Goal: Task Accomplishment & Management: Use online tool/utility

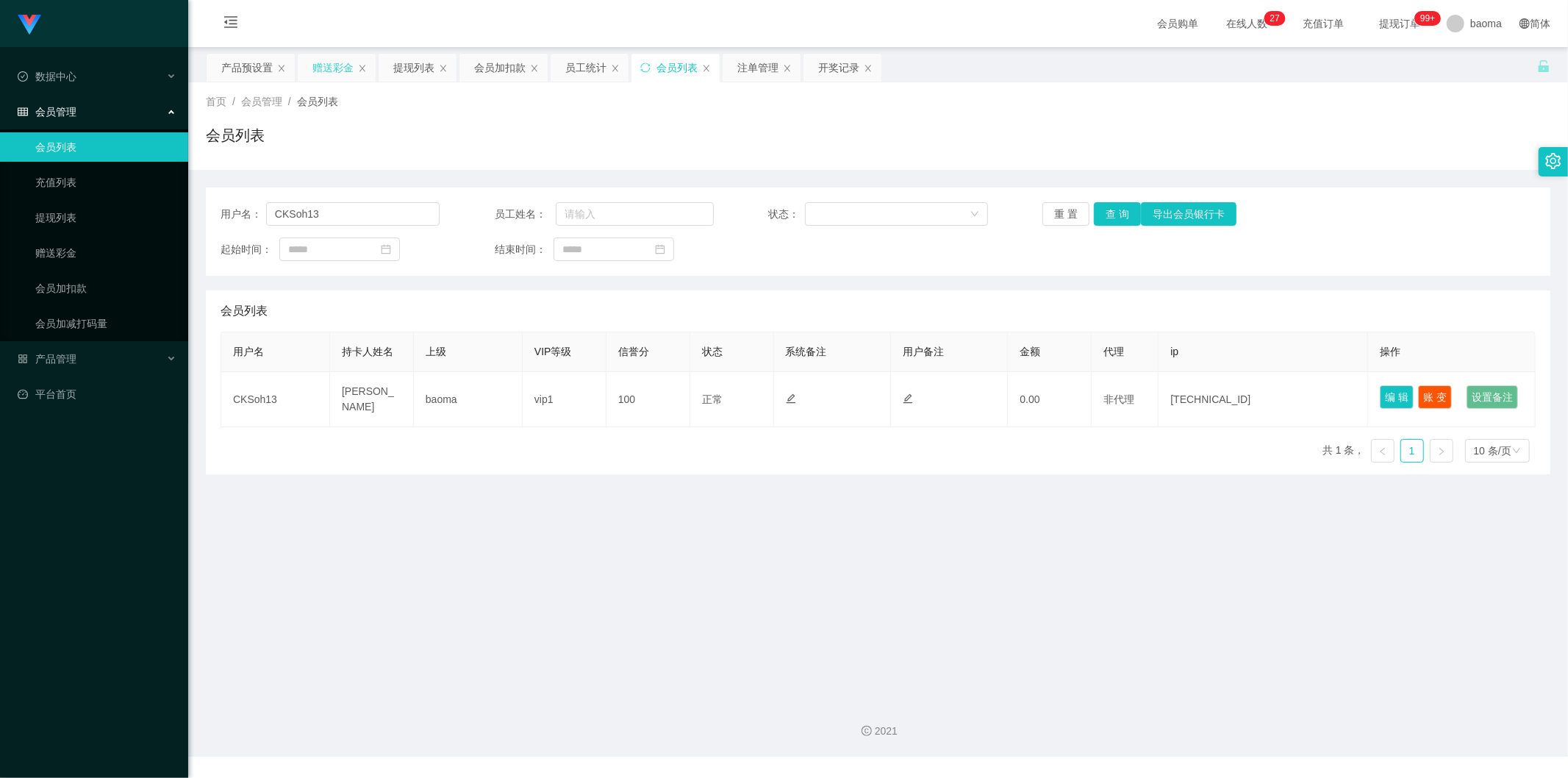
drag, startPoint x: 329, startPoint y: 61, endPoint x: 305, endPoint y: 81, distance: 31.2
click at [327, 61] on div "赠送彩金" at bounding box center [333, 68] width 41 height 28
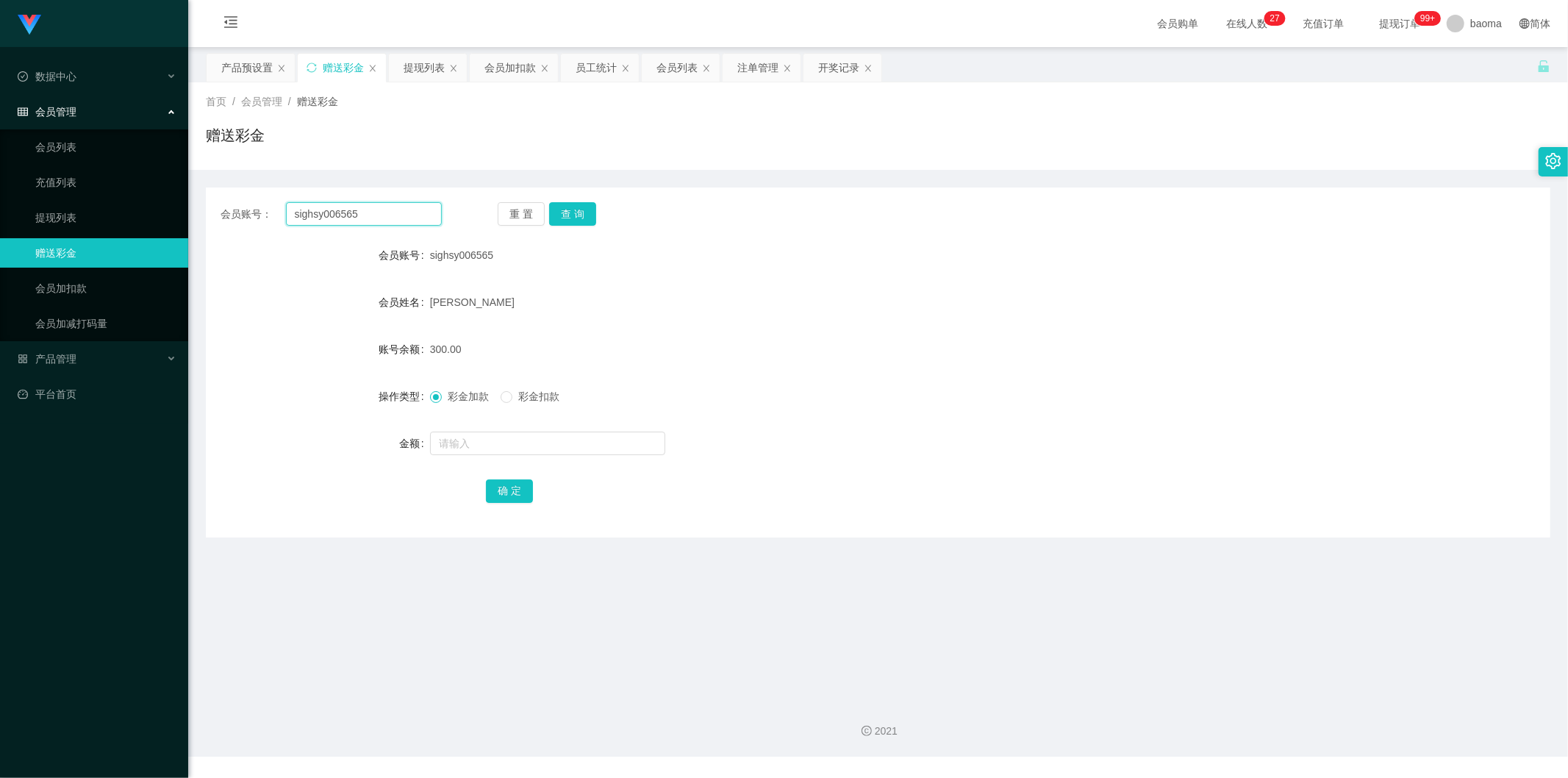
click at [208, 202] on div "会员账号： sighsy006565 重 置 查 询" at bounding box center [878, 213] width 1345 height 24
paste input "86201664"
type input "86201664"
click at [578, 207] on button "查 询" at bounding box center [572, 213] width 47 height 24
click at [495, 442] on input "text" at bounding box center [547, 443] width 235 height 24
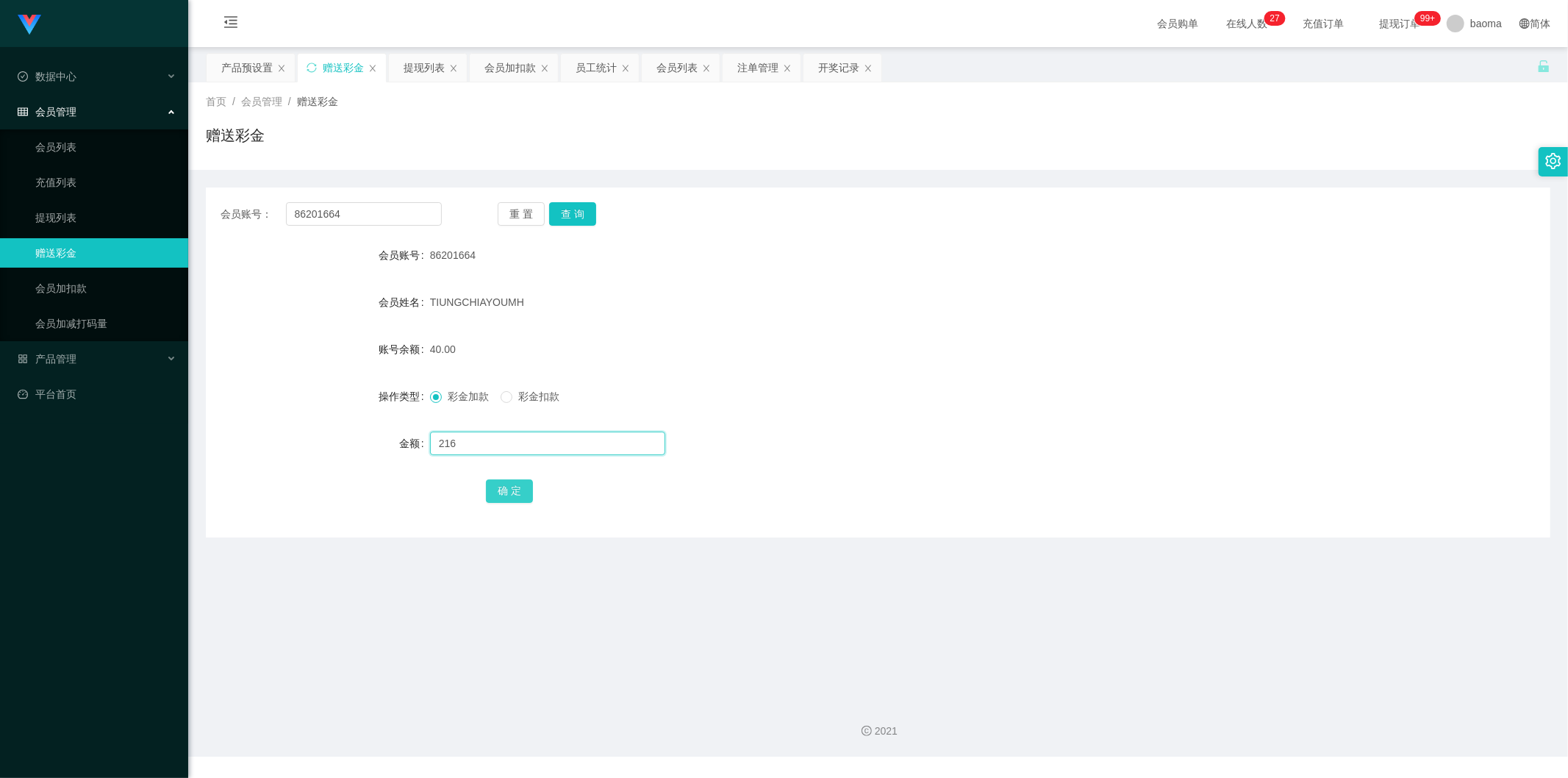
type input "216"
click at [515, 488] on button "确 定" at bounding box center [509, 491] width 47 height 24
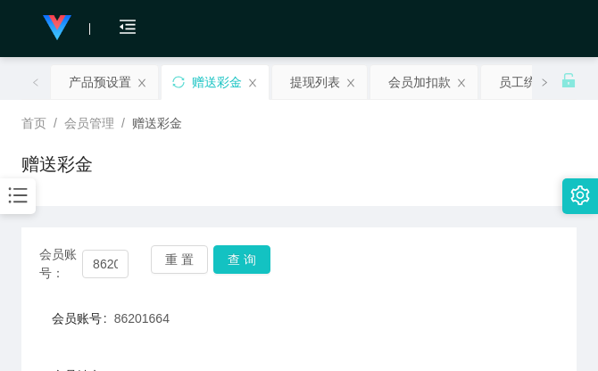
click at [444, 136] on div "首页 / 会员管理 / 赠送彩金 / 赠送彩金" at bounding box center [298, 153] width 555 height 78
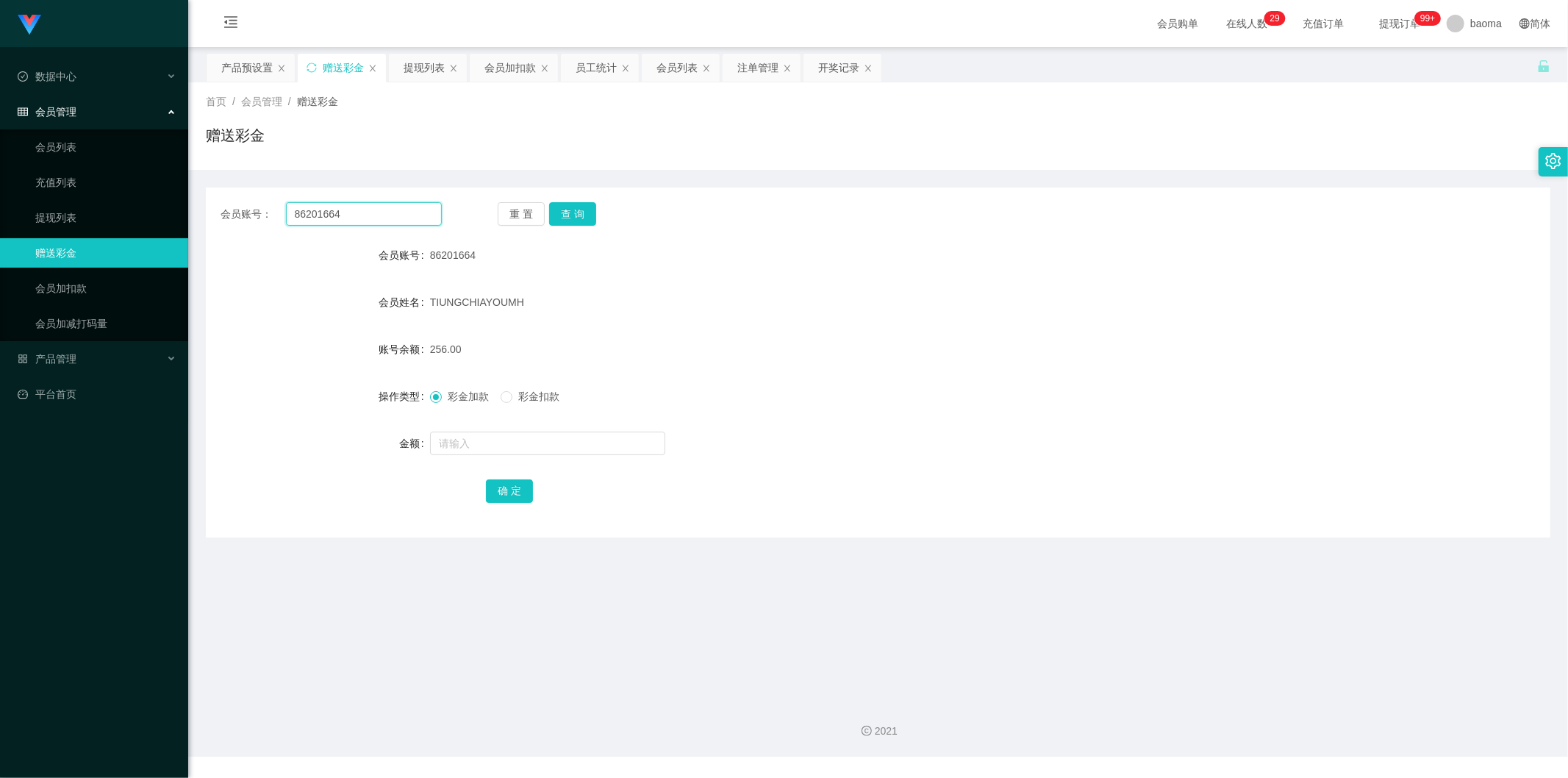
drag, startPoint x: 344, startPoint y: 207, endPoint x: 231, endPoint y: 195, distance: 113.6
click at [222, 195] on div "会员账号： 86201664 重 置 查 询 会员账号 86201664 会员姓名 [PERSON_NAME] 账号余额 256.00 操作类型 彩金加款 彩…" at bounding box center [878, 363] width 1345 height 350
paste input "CKSoh13"
type input "CKSoh13"
drag, startPoint x: 574, startPoint y: 217, endPoint x: 564, endPoint y: 216, distance: 10.0
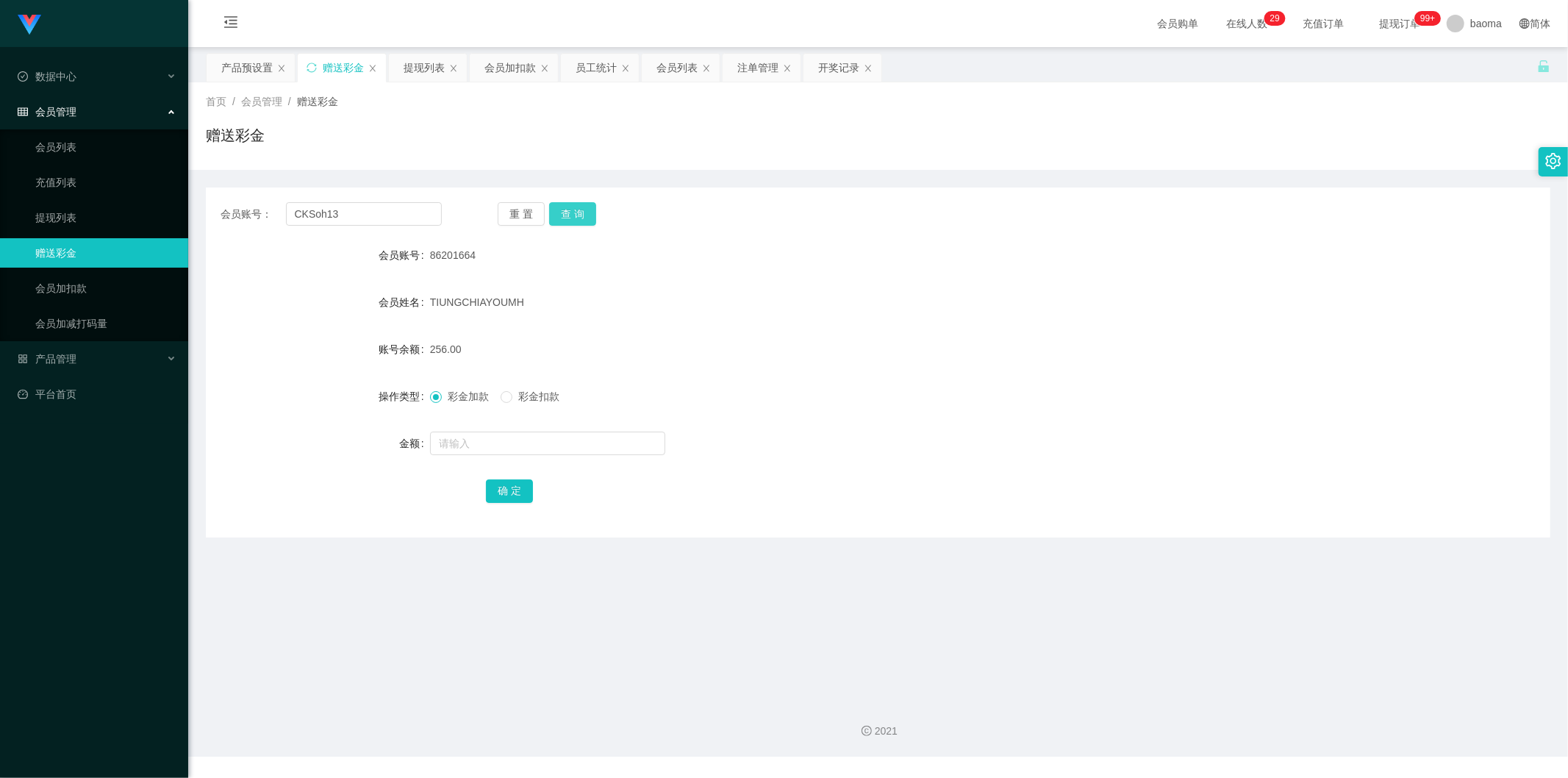
click at [573, 216] on button "查 询" at bounding box center [572, 213] width 47 height 24
click at [475, 442] on input "text" at bounding box center [547, 443] width 235 height 24
type input "200"
drag, startPoint x: 498, startPoint y: 488, endPoint x: 508, endPoint y: 483, distance: 11.2
click at [498, 488] on button "确 定" at bounding box center [509, 491] width 47 height 24
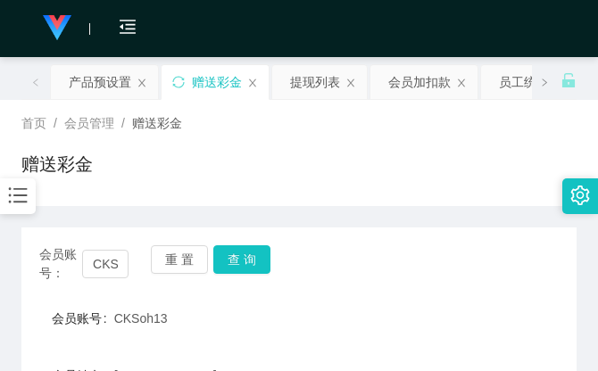
click at [403, 163] on div "赠送彩金" at bounding box center [298, 171] width 555 height 41
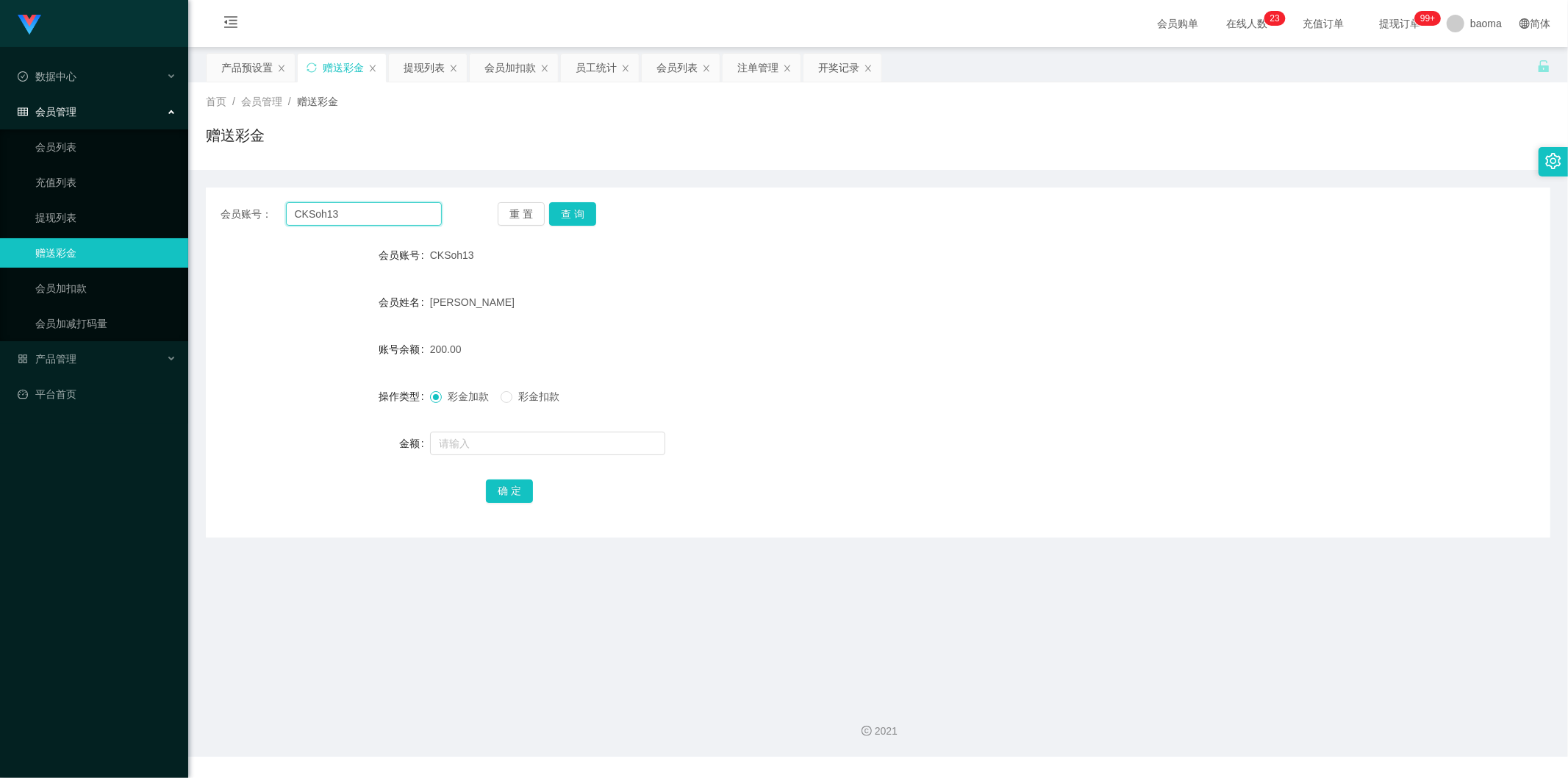
drag, startPoint x: 344, startPoint y: 208, endPoint x: 208, endPoint y: 173, distance: 140.4
click at [206, 174] on div "会员账号： CKSoh13 重 置 查 询 会员账号 CKSoh13 会员姓名 [PERSON_NAME] 账号余额 200.00 操作类型 彩金加款 彩金扣…" at bounding box center [878, 354] width 1345 height 368
paste input "98923838"
type input "98923838"
click at [578, 209] on button "查 询" at bounding box center [572, 213] width 47 height 24
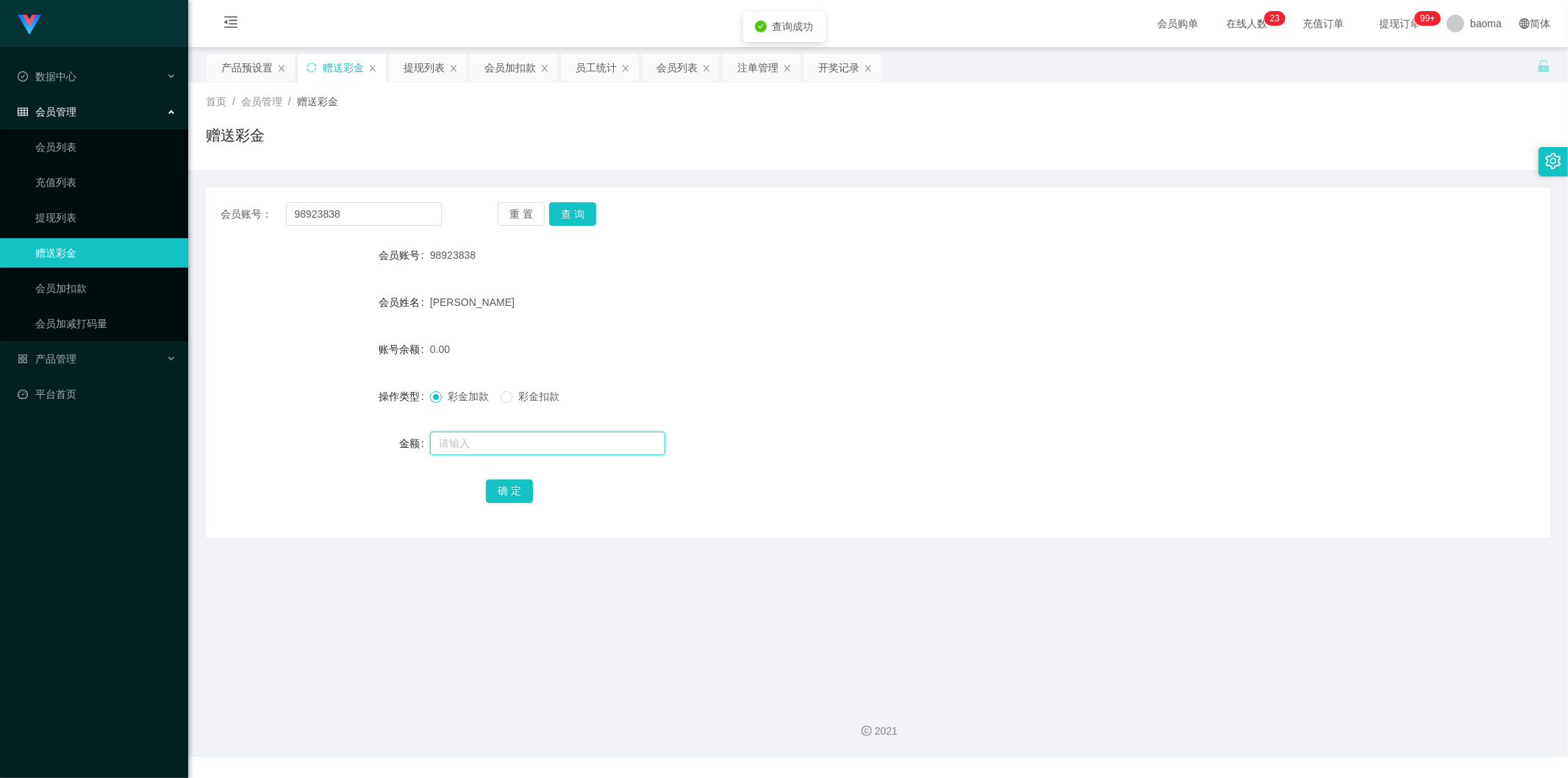
click at [488, 450] on input "text" at bounding box center [547, 443] width 235 height 24
type input "221"
click at [513, 488] on button "确 定" at bounding box center [509, 491] width 47 height 24
drag, startPoint x: 938, startPoint y: 349, endPoint x: 973, endPoint y: 319, distance: 46.1
click at [938, 347] on div "221.00" at bounding box center [822, 349] width 784 height 30
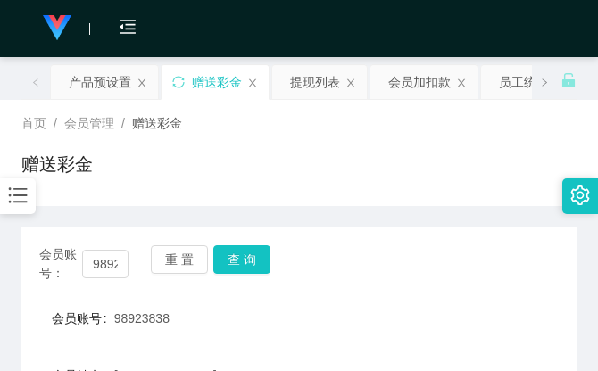
drag, startPoint x: 430, startPoint y: 141, endPoint x: 435, endPoint y: 132, distance: 10.4
click at [430, 141] on div "首页 / 会员管理 / 赠送彩金 / 赠送彩金" at bounding box center [298, 153] width 555 height 78
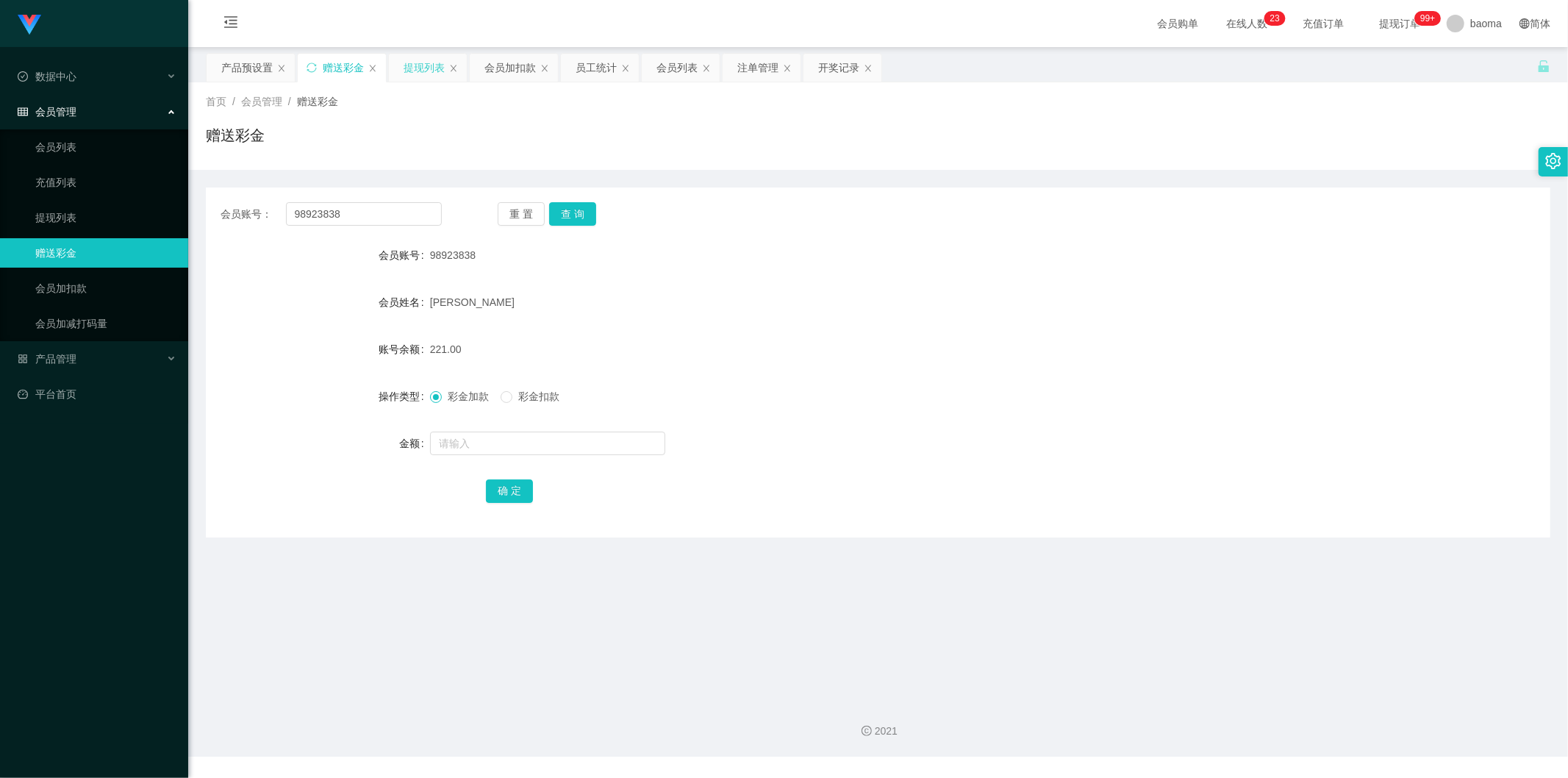
click at [426, 65] on div "提现列表" at bounding box center [424, 68] width 41 height 28
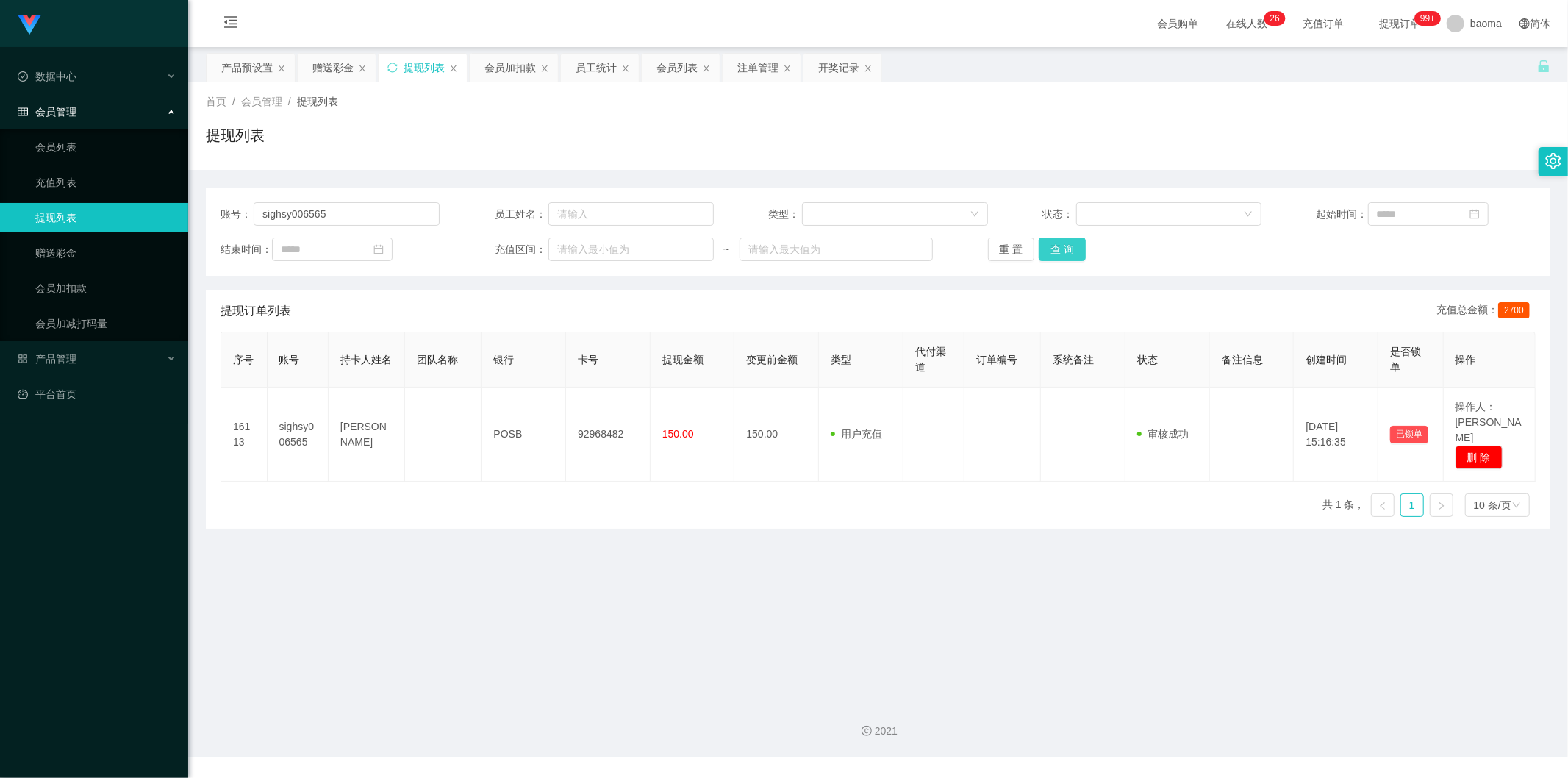
click at [1062, 245] on button "查 询" at bounding box center [1062, 249] width 47 height 24
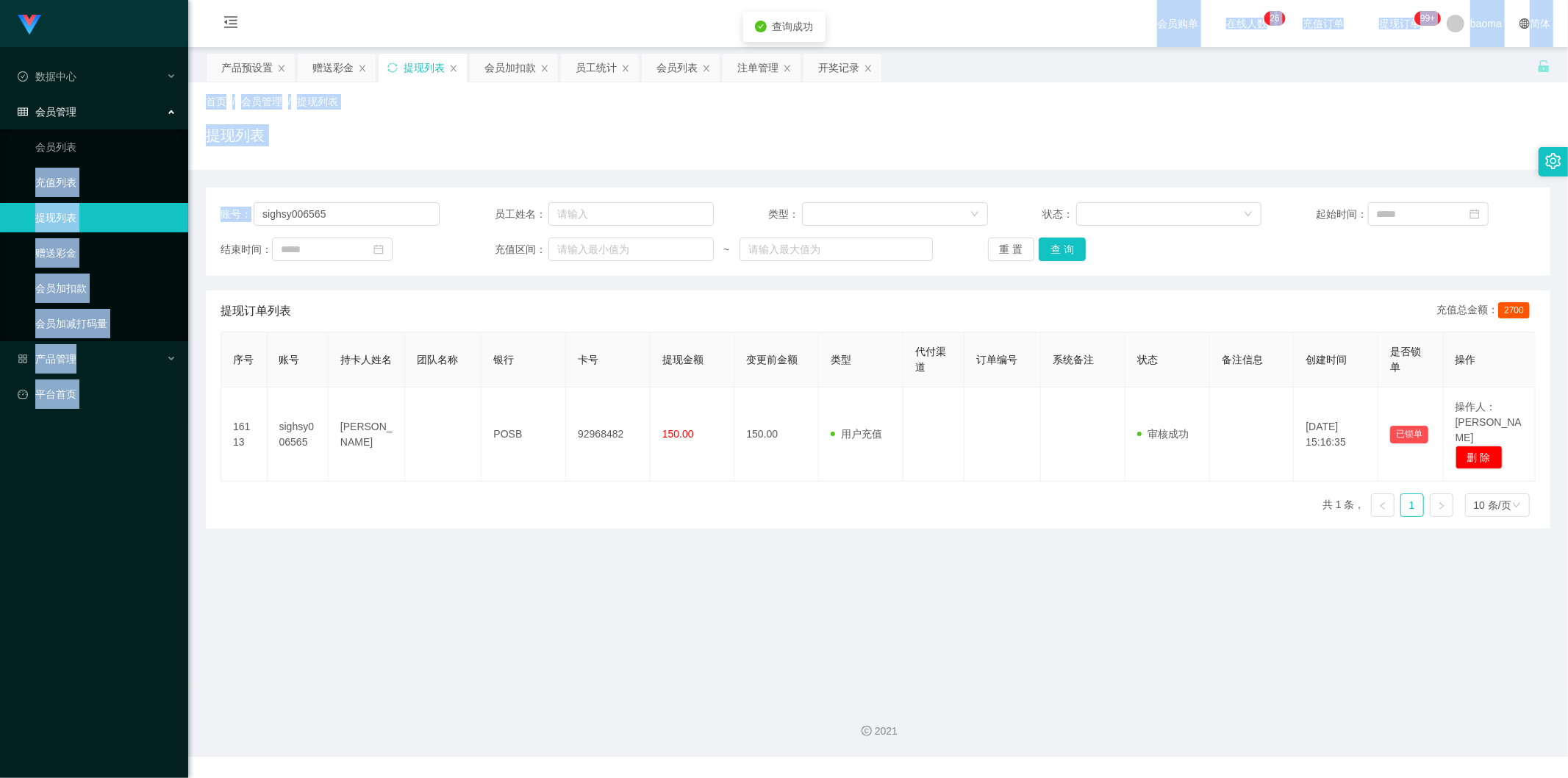
drag, startPoint x: 414, startPoint y: 201, endPoint x: 99, endPoint y: 167, distance: 316.8
click at [105, 171] on section "Jingdong工作台代理端 数据中心 会员管理 会员列表 充值列表 提现列表 赠送彩金 会员加扣款 会员加减打码量 产品管理 平台首页 保存配置 重置配置 …" at bounding box center [784, 378] width 1568 height 757
drag, startPoint x: 395, startPoint y: 218, endPoint x: 358, endPoint y: 214, distance: 37.2
click at [392, 218] on input "sighsy006565" at bounding box center [347, 213] width 186 height 24
click at [362, 212] on input "sighsy006565" at bounding box center [347, 213] width 186 height 24
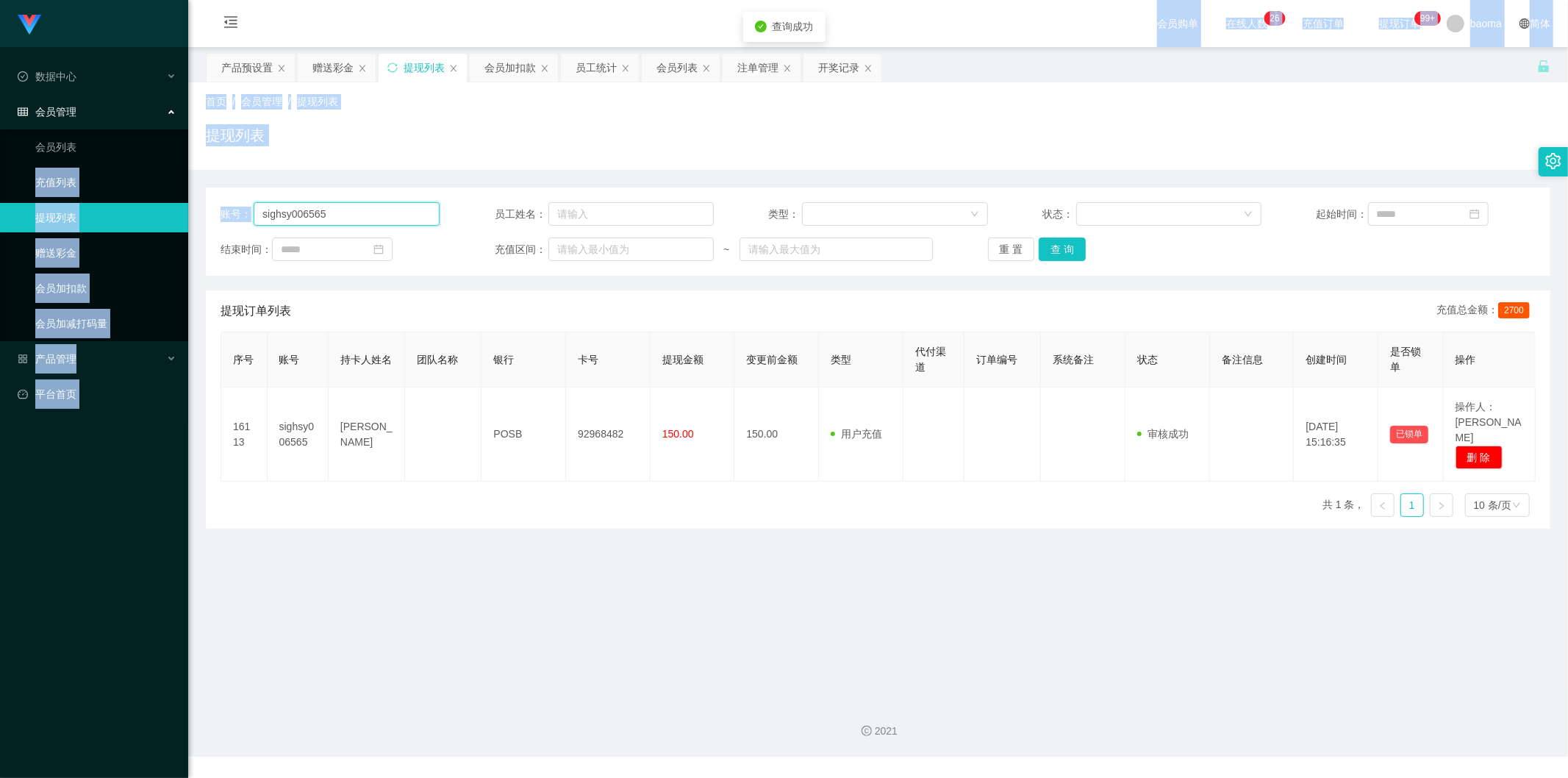
click at [367, 215] on input "sighsy006565" at bounding box center [347, 213] width 186 height 24
click at [360, 211] on input "sighsy006565" at bounding box center [347, 213] width 186 height 24
click at [351, 217] on input "sighsy006565" at bounding box center [347, 213] width 186 height 24
click at [356, 218] on input "sighsy006565" at bounding box center [347, 213] width 186 height 24
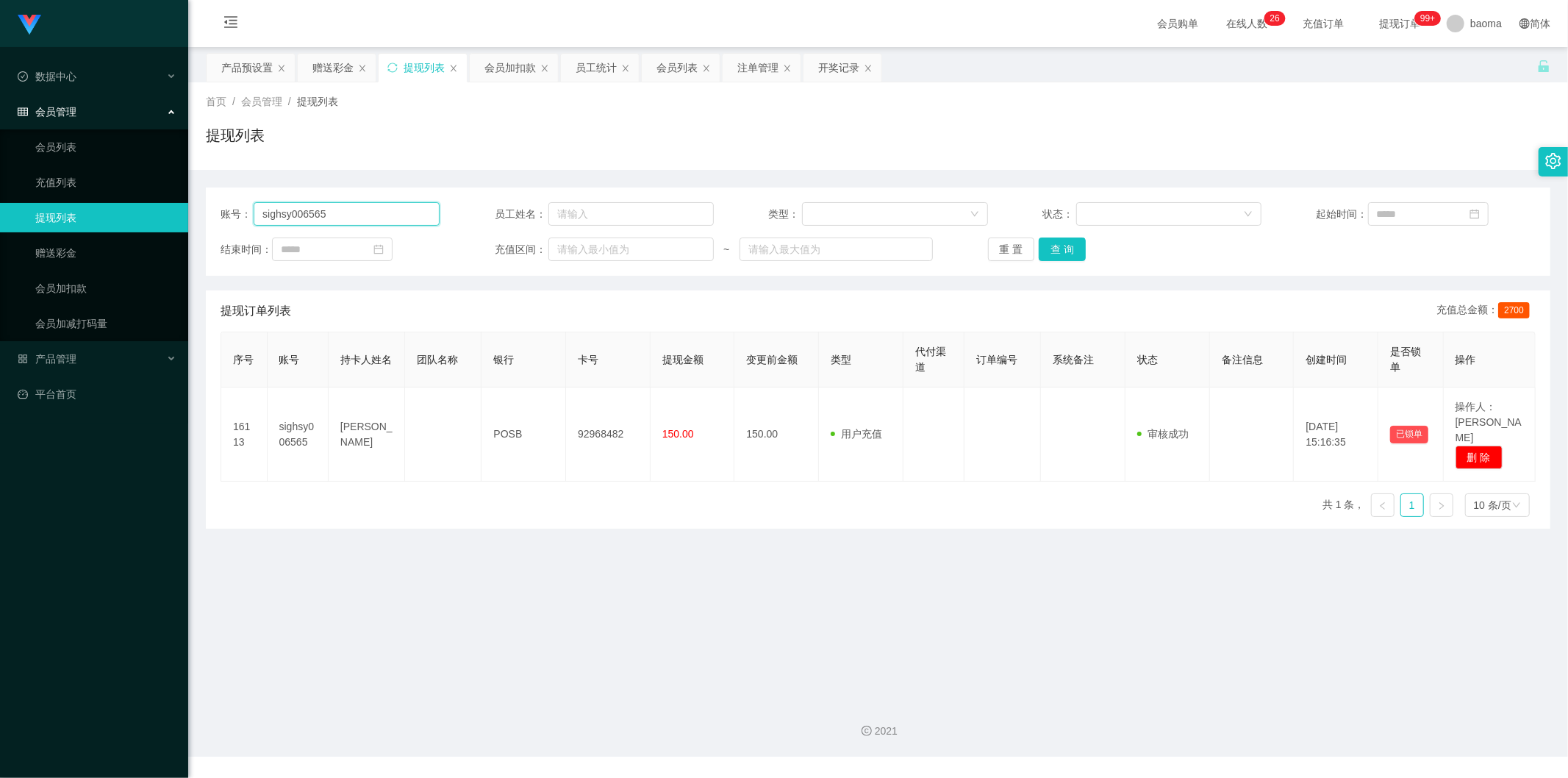
click at [357, 218] on input "sighsy006565" at bounding box center [347, 213] width 186 height 24
drag, startPoint x: 324, startPoint y: 211, endPoint x: 231, endPoint y: 199, distance: 93.8
click at [231, 199] on div "账号： sighsy006565 员工姓名： 类型： 状态： 起始时间： 结束时间： 充值区间： ~ 重 置 查 询" at bounding box center [878, 232] width 1345 height 88
click at [1065, 249] on button "查 询" at bounding box center [1062, 249] width 47 height 24
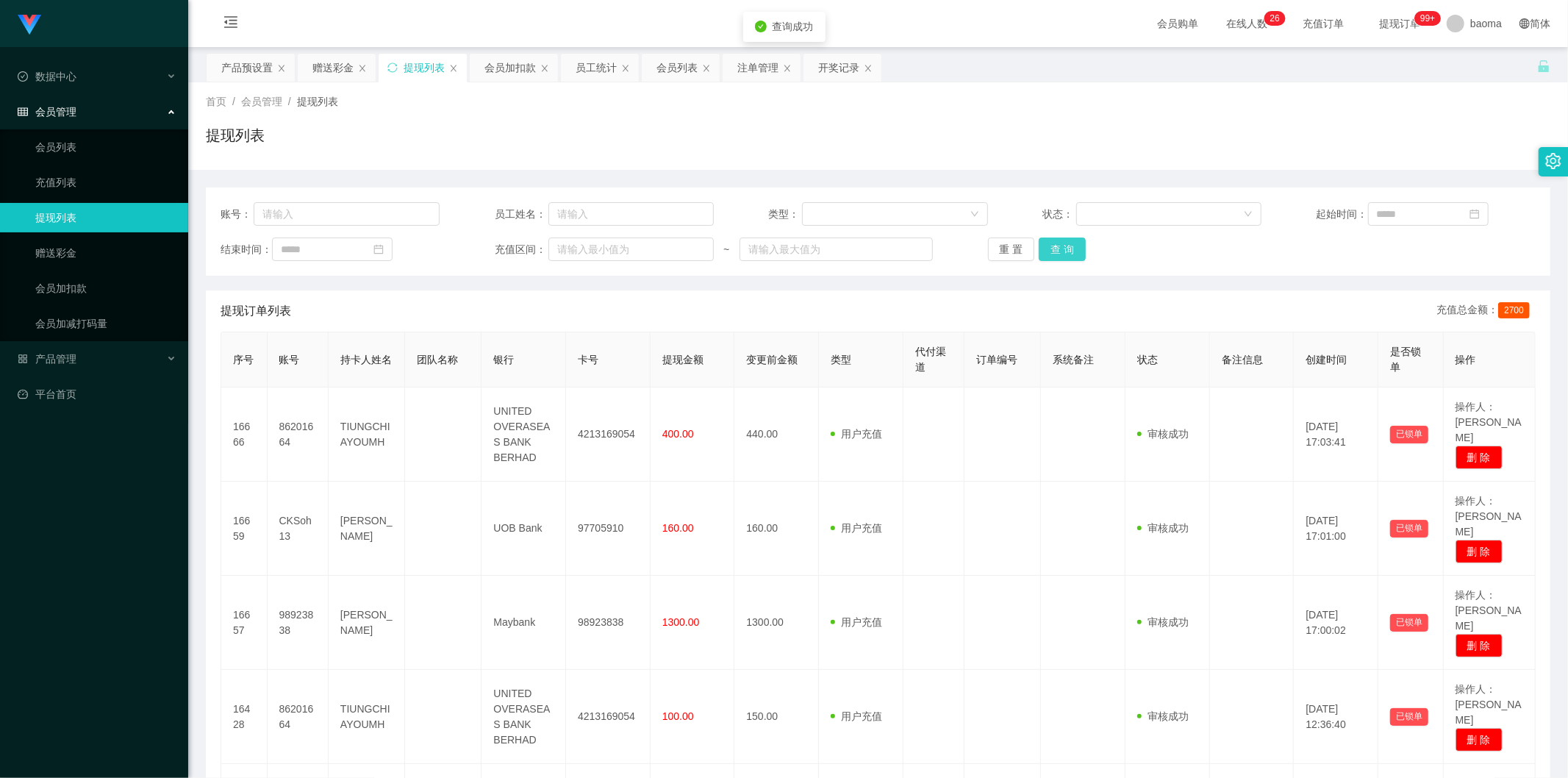
click at [1064, 242] on button "查 询" at bounding box center [1062, 249] width 47 height 24
click at [1064, 241] on div "重 置 查 询" at bounding box center [1098, 249] width 219 height 24
click at [1065, 240] on button "查 询" at bounding box center [1062, 249] width 47 height 24
click at [1066, 239] on div "重 置 查 询" at bounding box center [1098, 249] width 219 height 24
click at [1067, 235] on div "账号： 员工姓名： 类型： 状态： 起始时间： 结束时间： 充值区间： ~ 重 置 查 询" at bounding box center [878, 232] width 1345 height 88
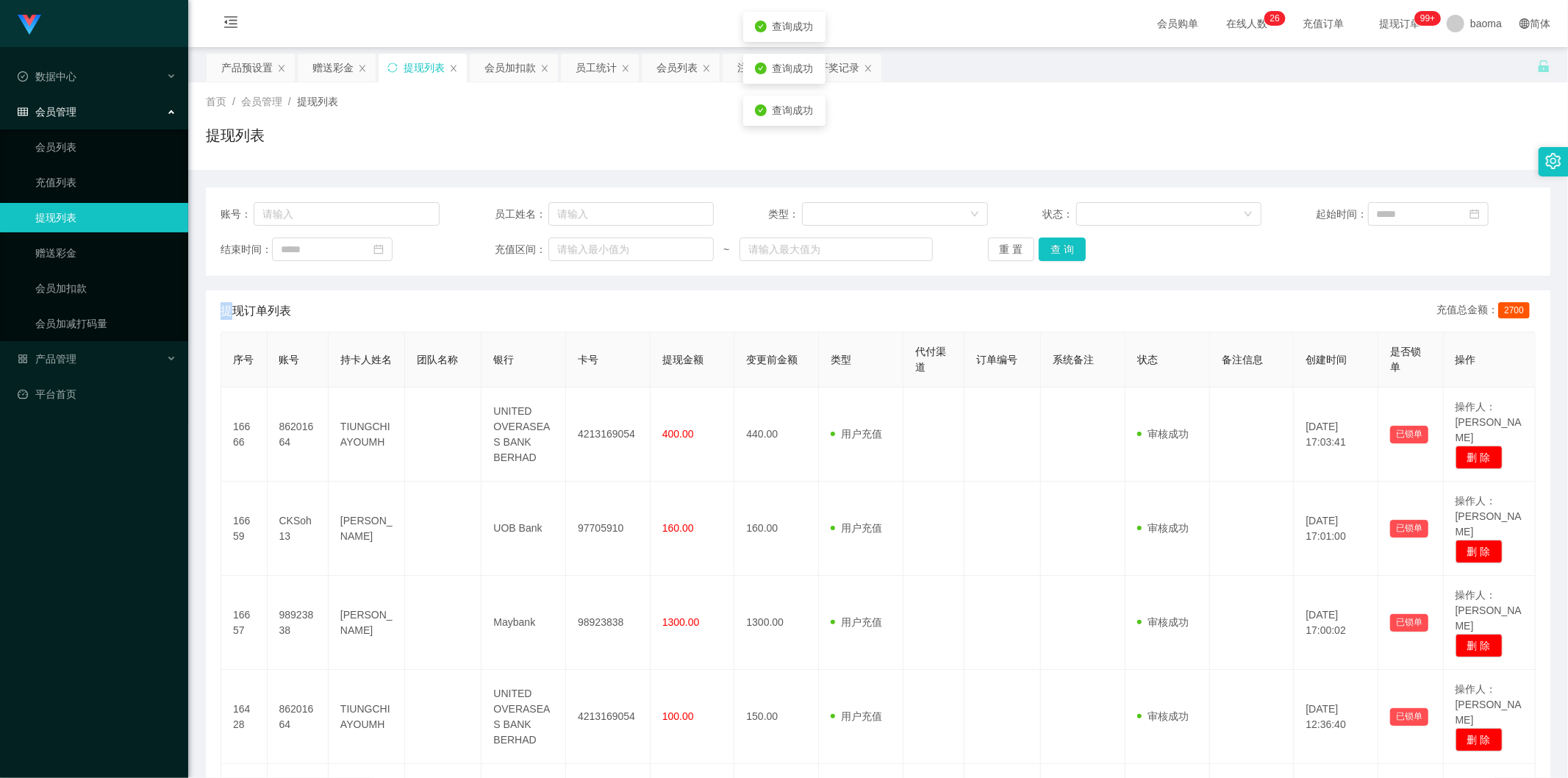
click at [1069, 235] on div "账号： 员工姓名： 类型： 状态： 起始时间： 结束时间： 充值区间： ~ 重 置 查 询" at bounding box center [878, 232] width 1345 height 88
click at [1069, 232] on div "账号： 员工姓名： 类型： 状态： 起始时间： 结束时间： 充值区间： ~ 重 置 查 询" at bounding box center [878, 232] width 1345 height 88
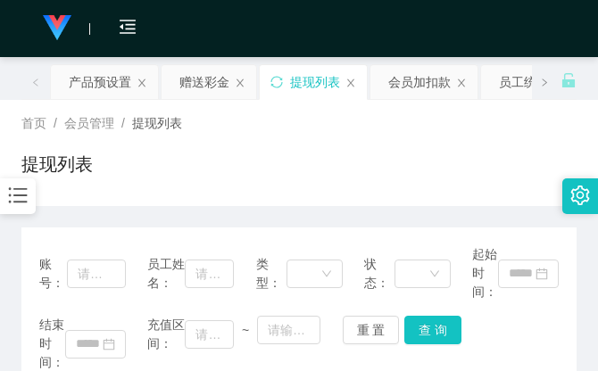
click at [401, 166] on div "提现列表" at bounding box center [298, 171] width 555 height 41
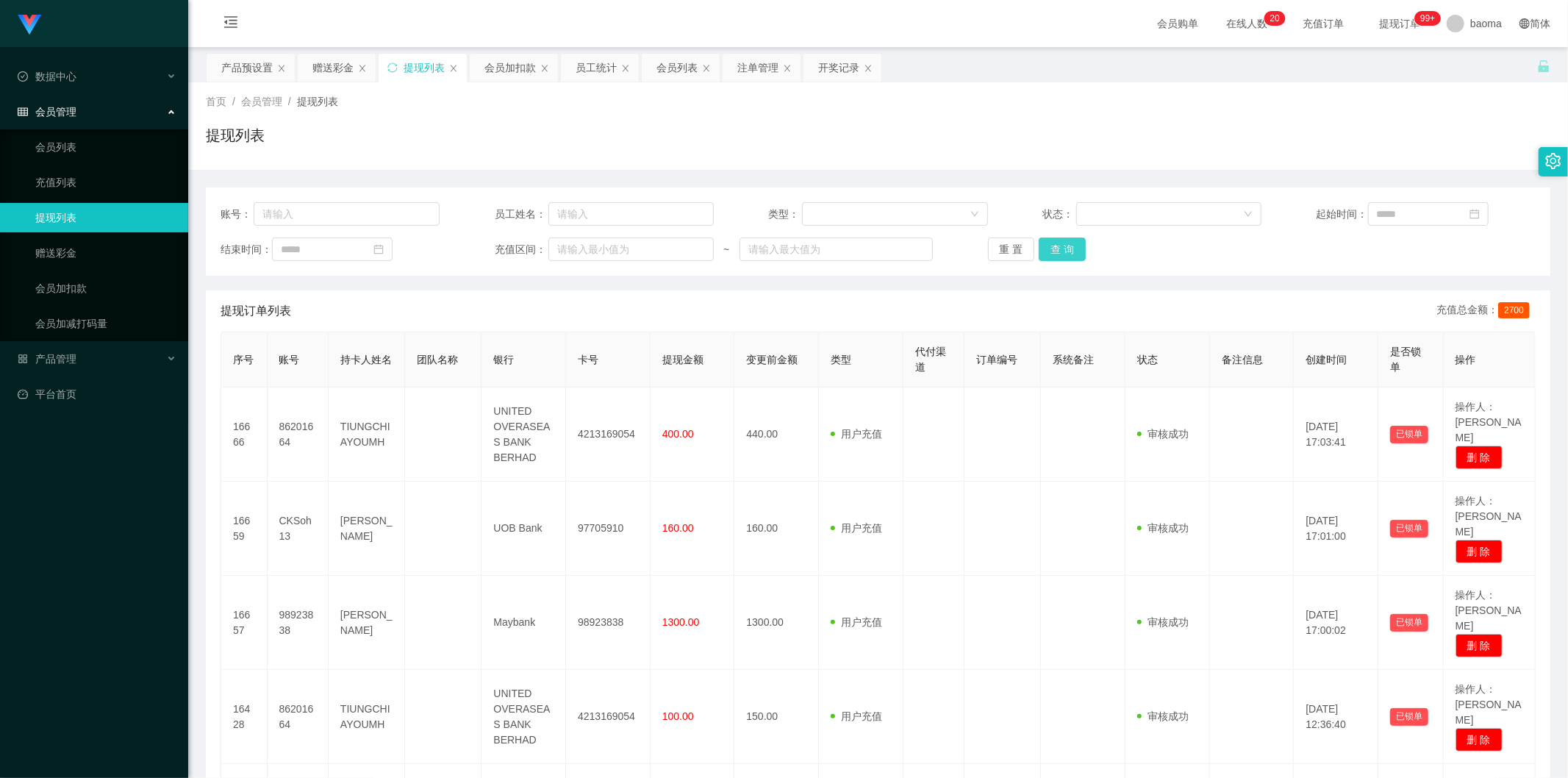
click at [1060, 252] on button "查 询" at bounding box center [1062, 249] width 47 height 24
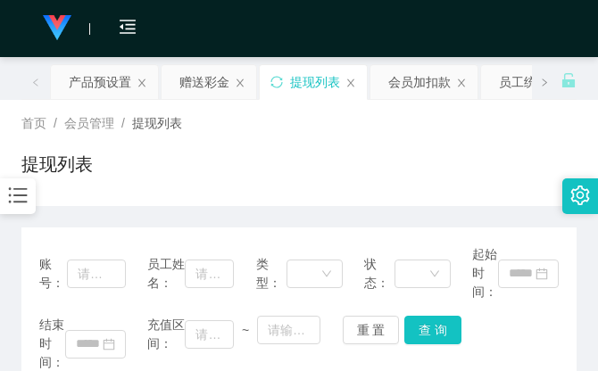
drag, startPoint x: 395, startPoint y: 154, endPoint x: 349, endPoint y: 108, distance: 65.6
click at [395, 153] on div "提现列表" at bounding box center [298, 171] width 555 height 41
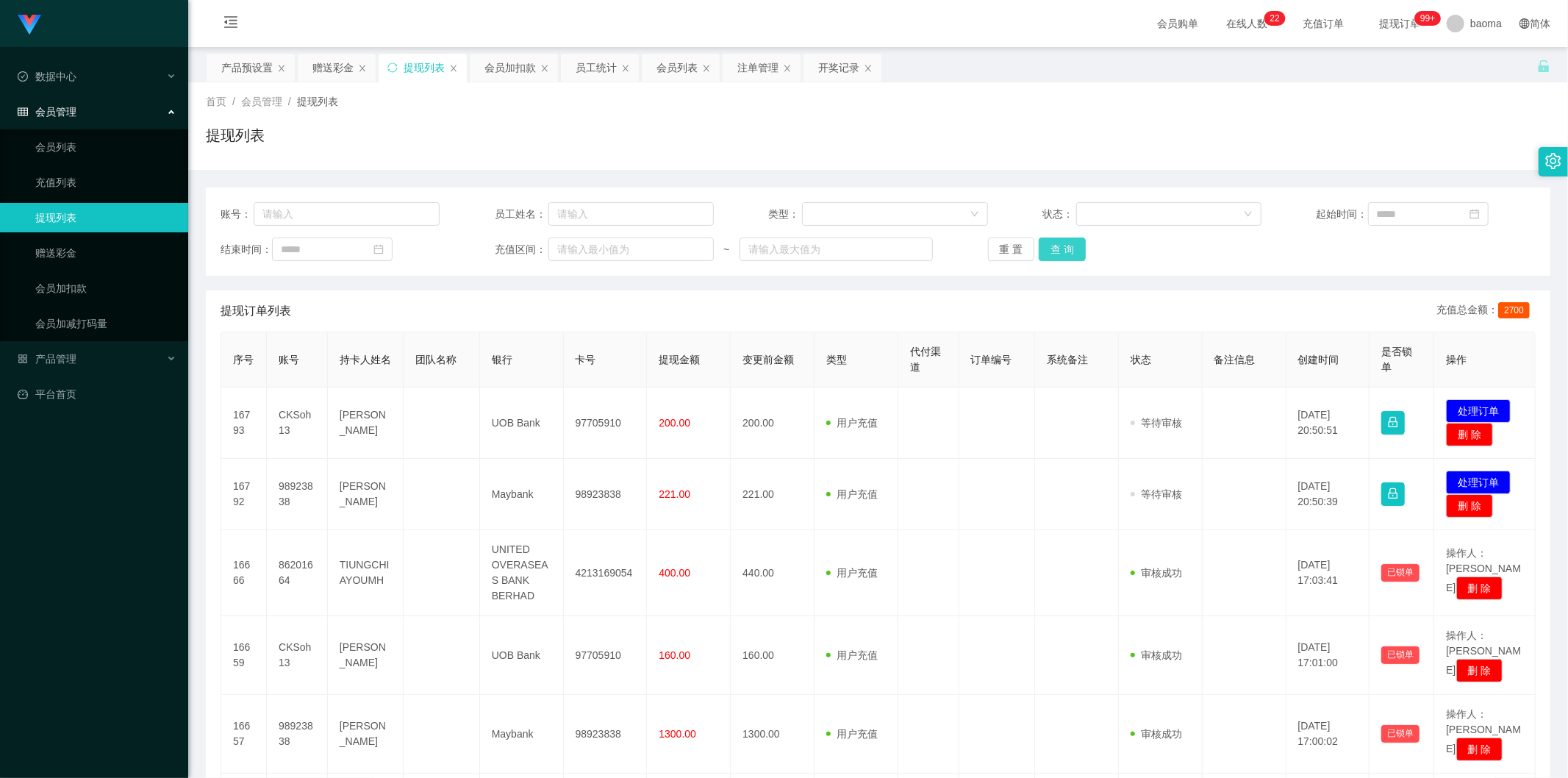
click at [1052, 246] on button "查 询" at bounding box center [1062, 249] width 47 height 24
click at [1052, 246] on div "重 置 查 询" at bounding box center [1098, 249] width 219 height 24
click at [1052, 246] on button "查 询" at bounding box center [1062, 249] width 47 height 24
click at [1052, 246] on div "重 置 查 询" at bounding box center [1098, 249] width 219 height 24
click at [1052, 246] on button "查 询" at bounding box center [1062, 249] width 47 height 24
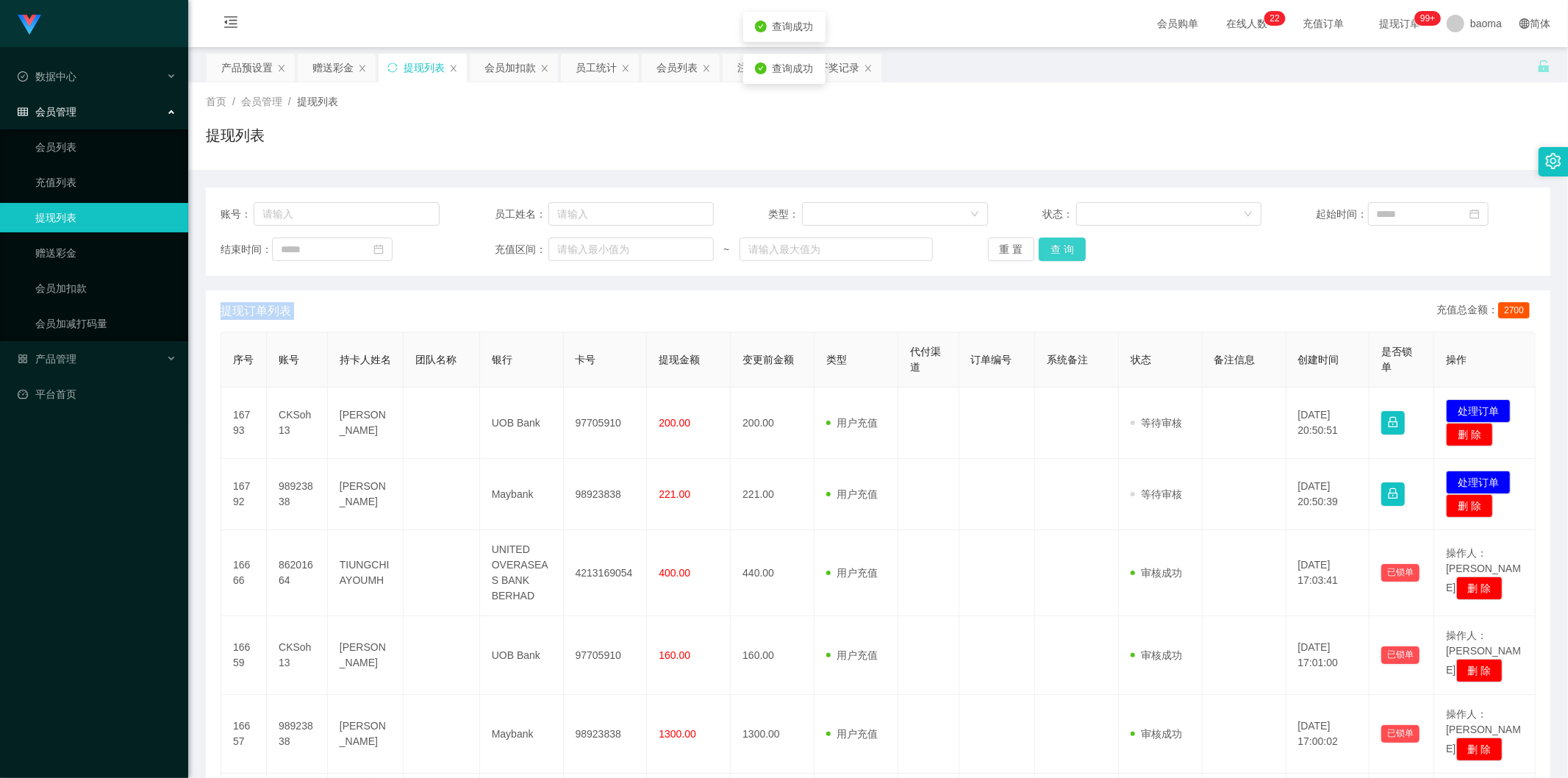
click at [1052, 245] on div "重 置 查 询" at bounding box center [1098, 249] width 219 height 24
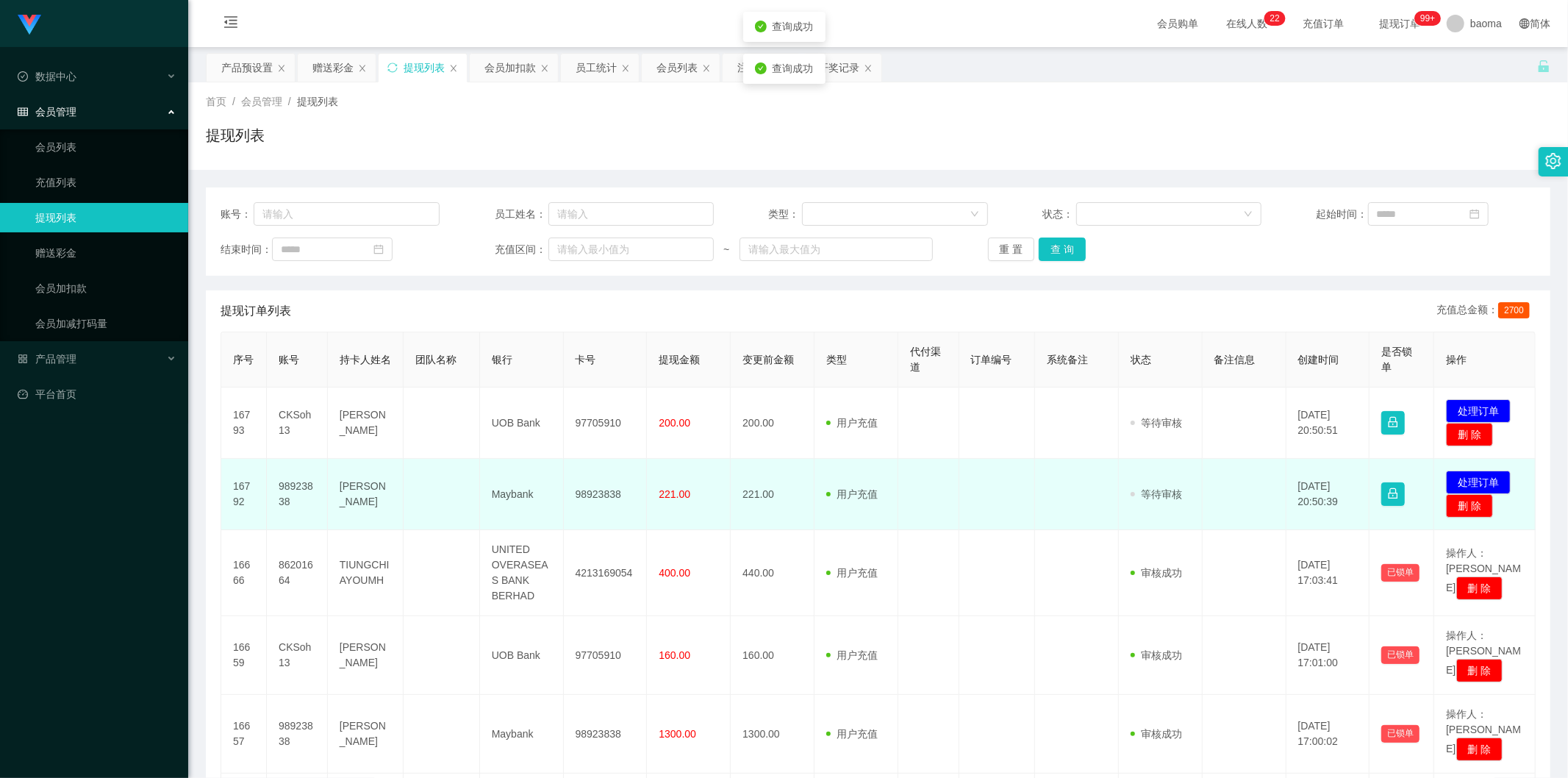
click at [608, 495] on td "98923838" at bounding box center [606, 494] width 84 height 72
copy td "98923838"
click at [1472, 471] on button "处理订单" at bounding box center [1478, 482] width 65 height 24
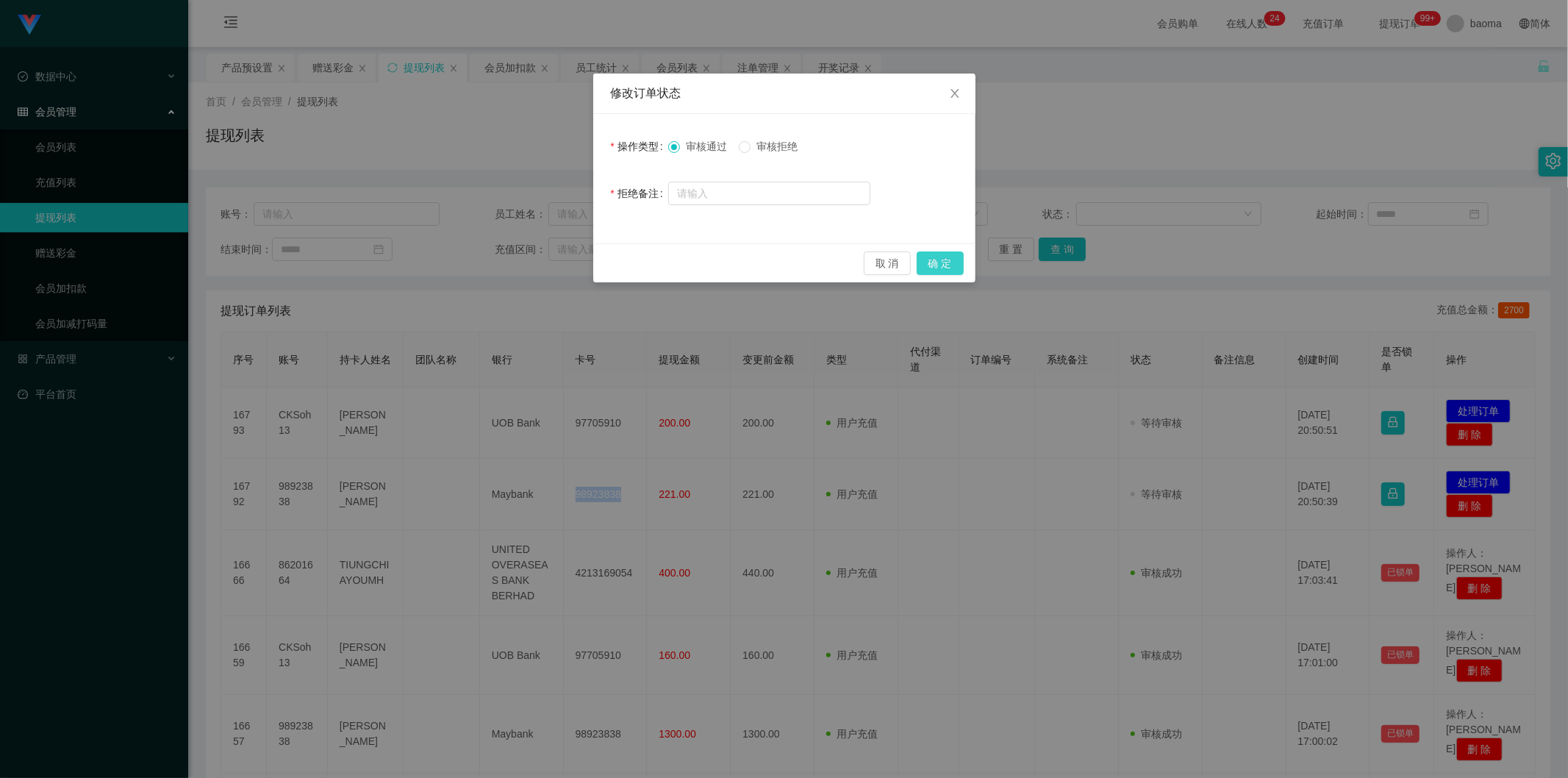
click at [943, 261] on button "确 定" at bounding box center [940, 263] width 47 height 24
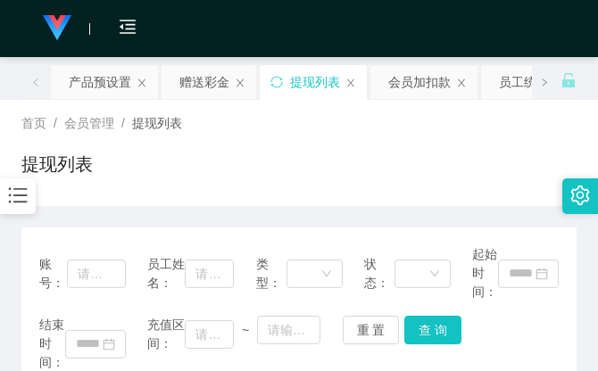
click at [404, 163] on div "提现列表" at bounding box center [298, 171] width 555 height 41
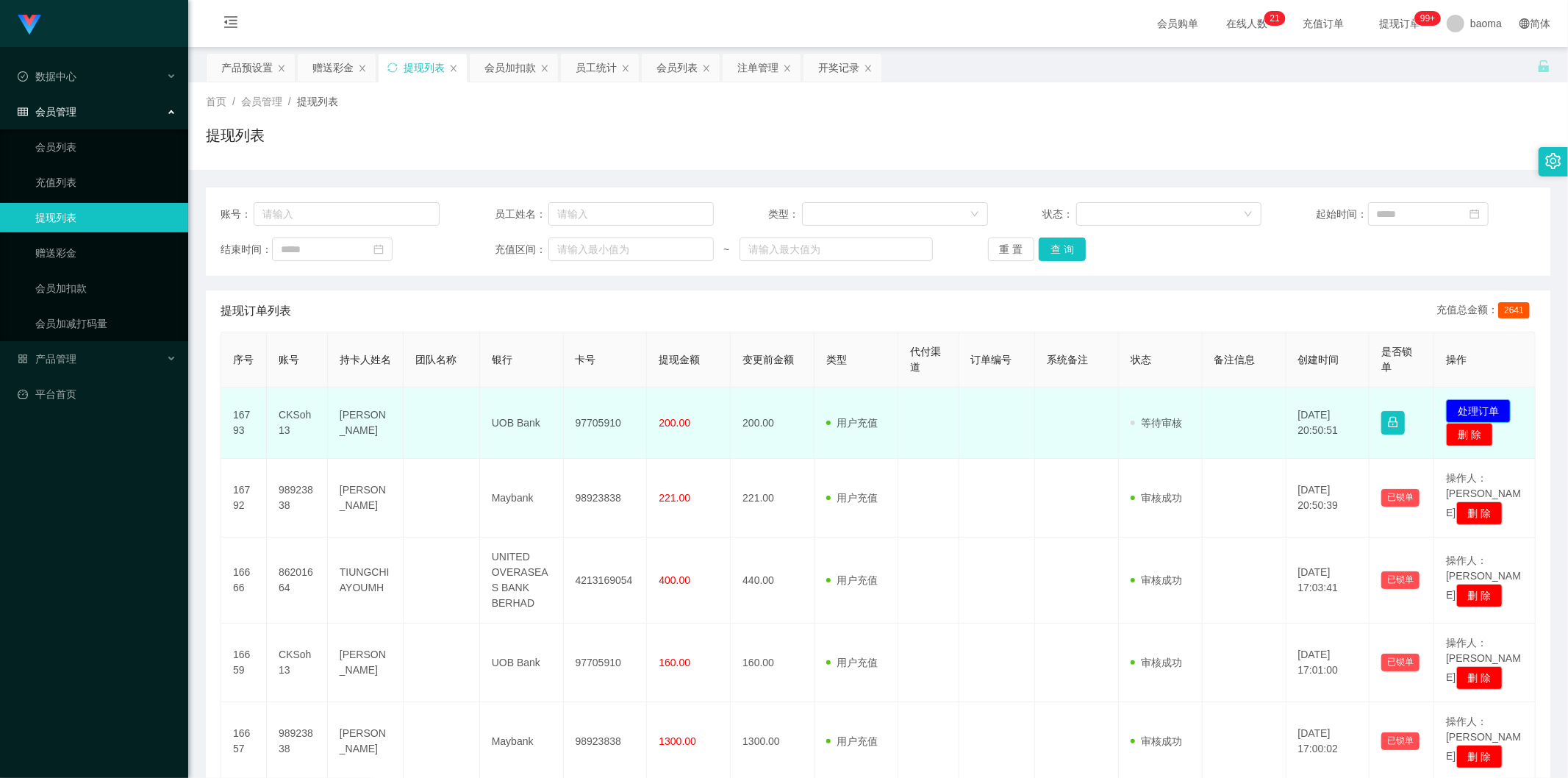
click at [1485, 405] on button "处理订单" at bounding box center [1478, 410] width 65 height 24
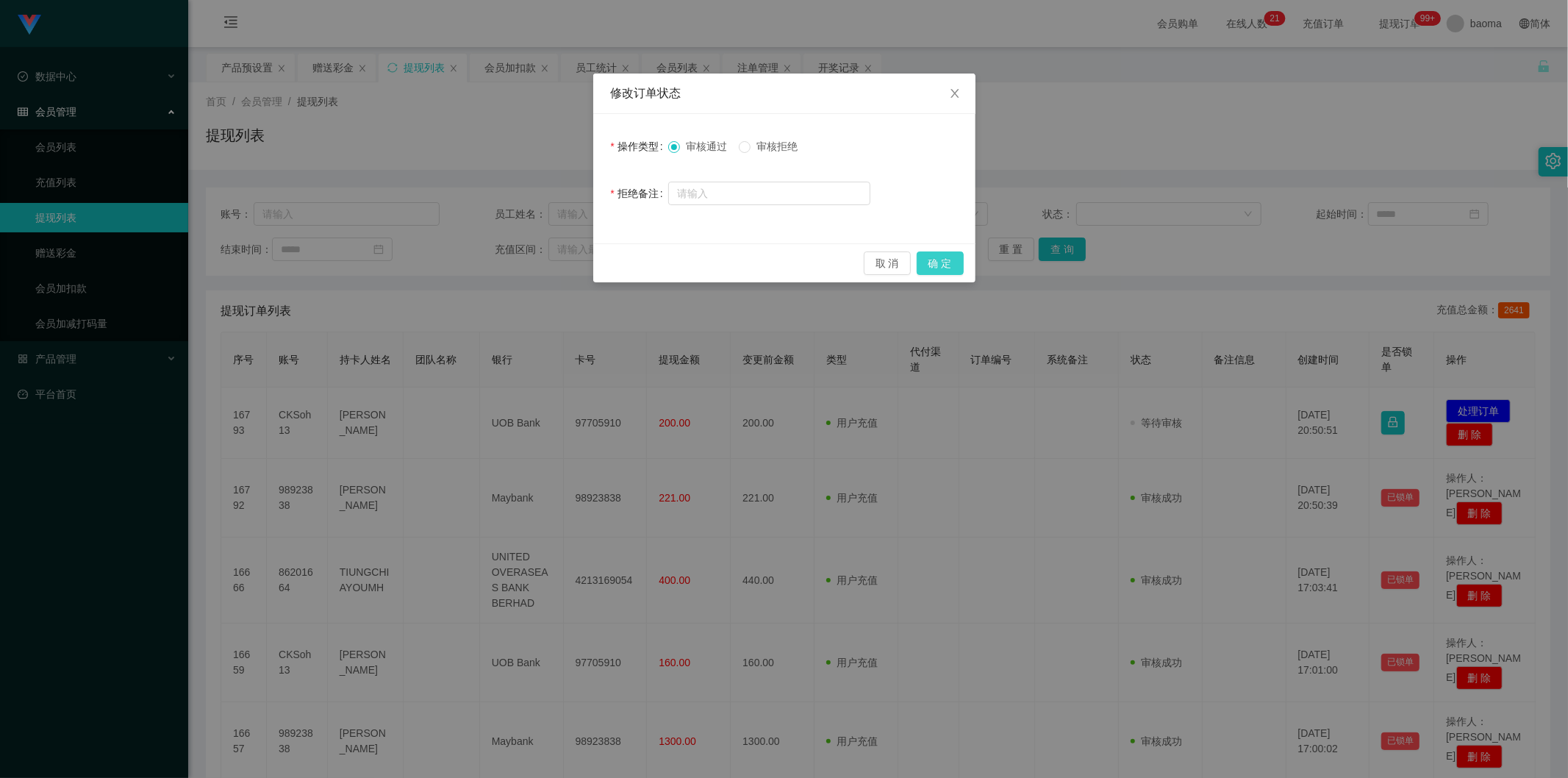
click at [936, 260] on button "确 定" at bounding box center [940, 263] width 47 height 24
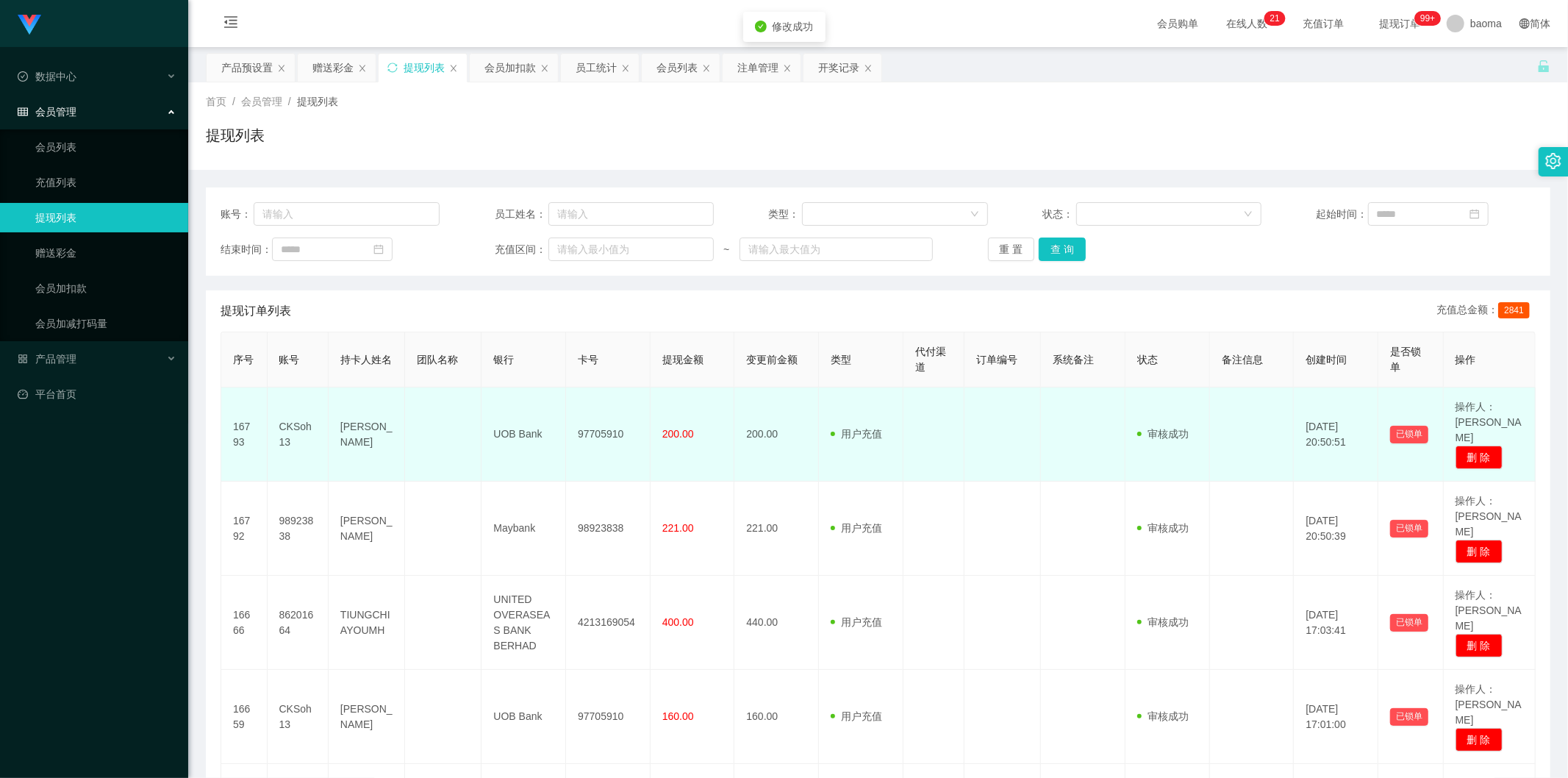
click at [592, 429] on td "97705910" at bounding box center [608, 434] width 85 height 94
copy td "97705910"
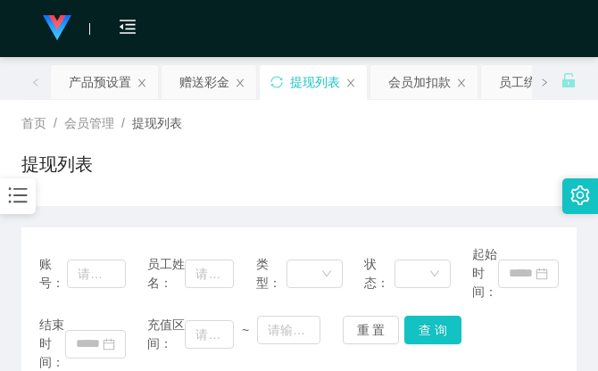
click at [413, 137] on div "首页 / 会员管理 / 提现列表 / 提现列表" at bounding box center [298, 153] width 555 height 78
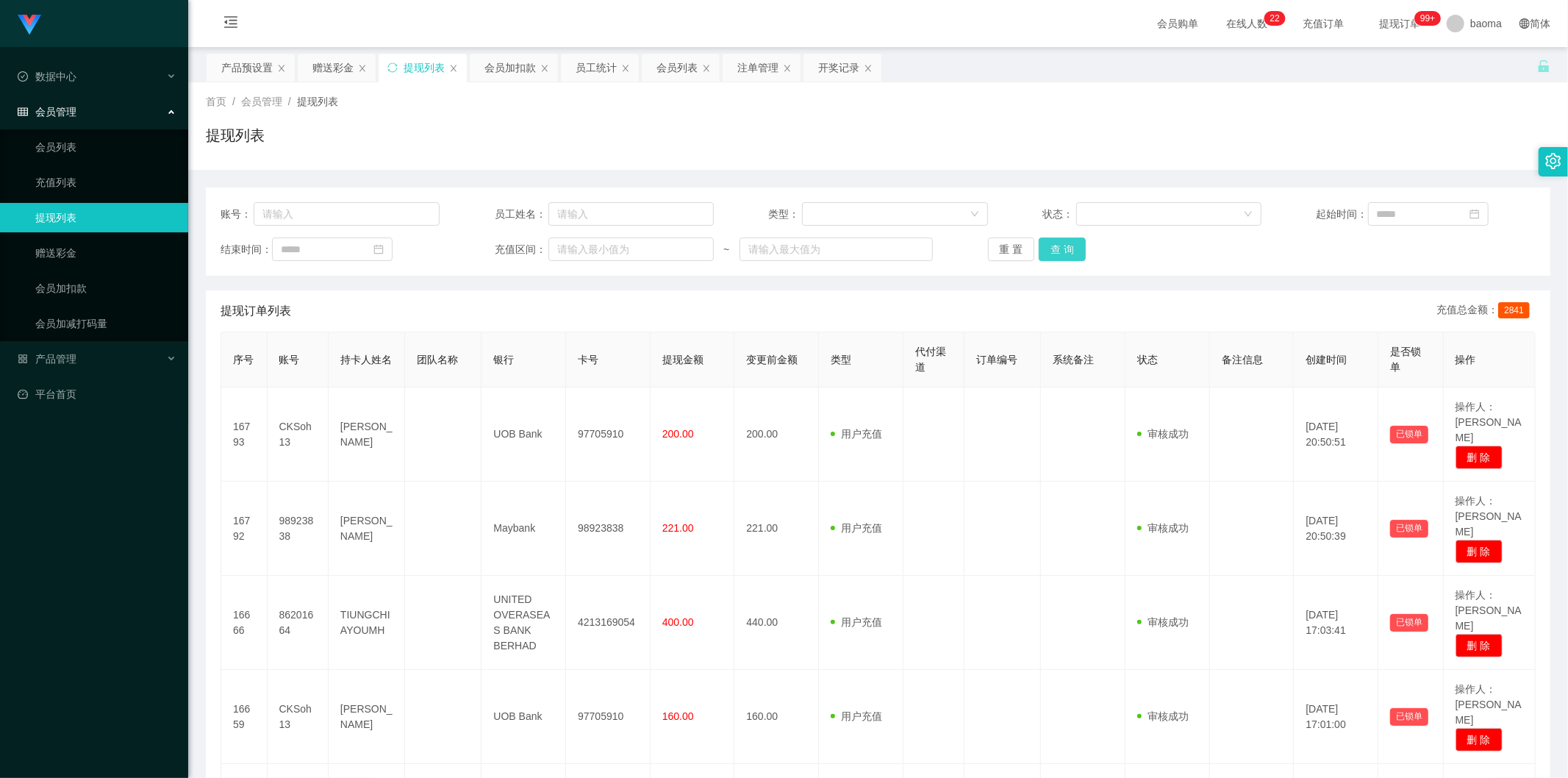
click at [1065, 254] on button "查 询" at bounding box center [1062, 249] width 47 height 24
click at [1062, 252] on div "重 置 查 询" at bounding box center [1098, 249] width 219 height 24
click at [1062, 252] on button "查 询" at bounding box center [1062, 249] width 47 height 24
click at [1061, 252] on div "重 置 查 询" at bounding box center [1098, 249] width 219 height 24
click at [1061, 252] on button "查 询" at bounding box center [1062, 249] width 47 height 24
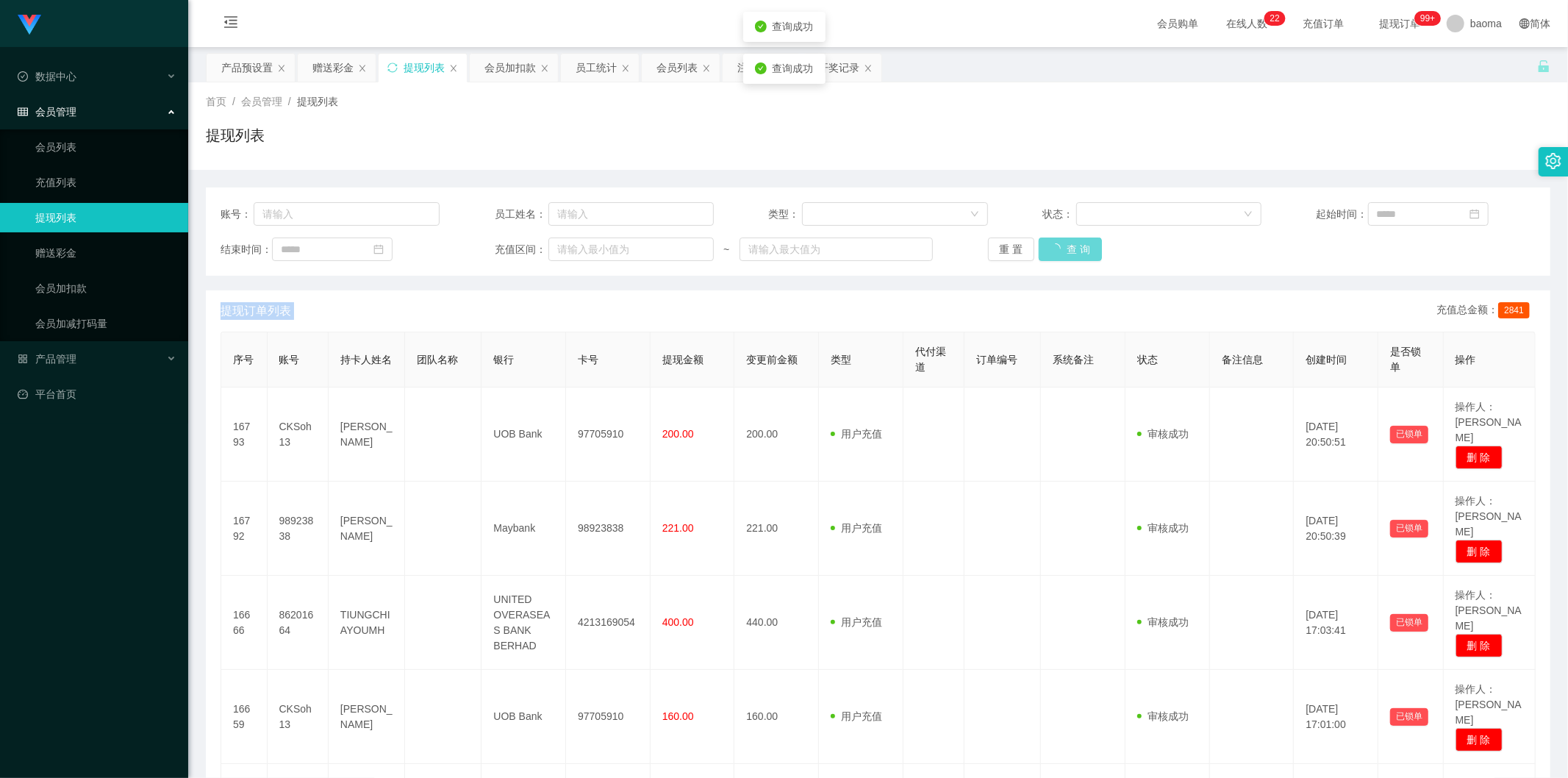
click at [1061, 252] on div "重 置 查 询" at bounding box center [1098, 249] width 219 height 24
click at [1061, 252] on button "查 询" at bounding box center [1062, 249] width 47 height 24
click at [1061, 252] on div "重 置 查 询" at bounding box center [1098, 249] width 219 height 24
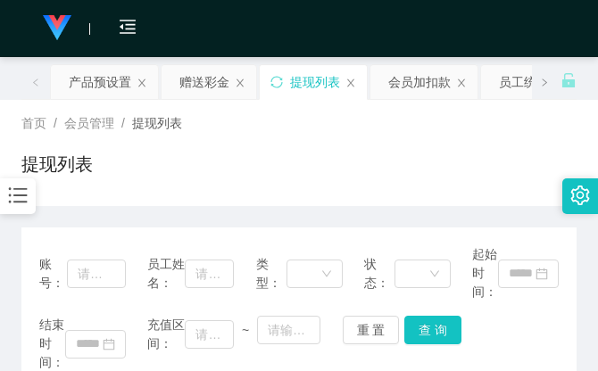
click at [438, 127] on div "首页 / 会员管理 / 提现列表 /" at bounding box center [298, 123] width 555 height 19
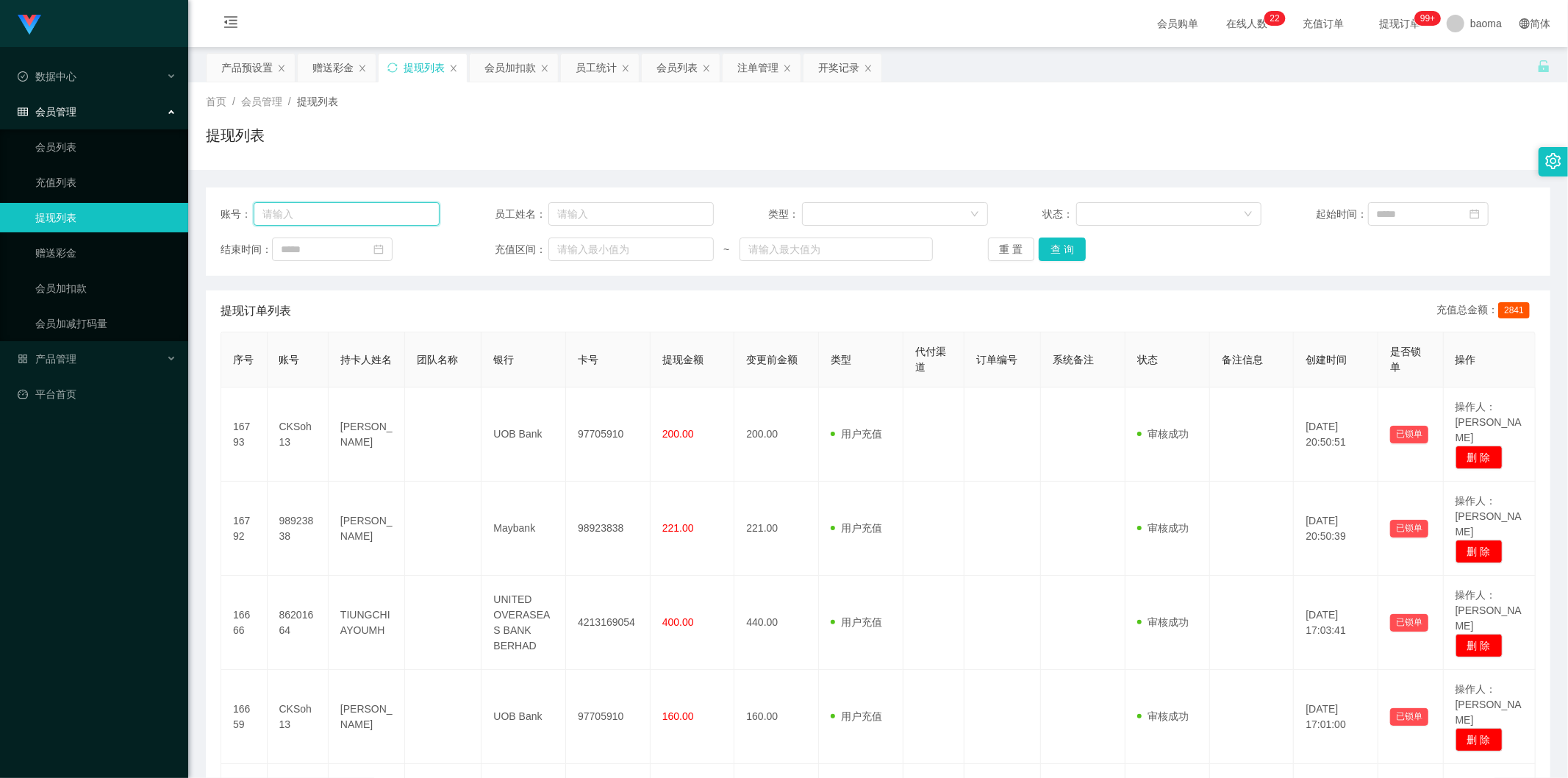
click at [351, 218] on input "text" at bounding box center [347, 213] width 186 height 24
click at [672, 68] on div "会员列表" at bounding box center [677, 68] width 41 height 28
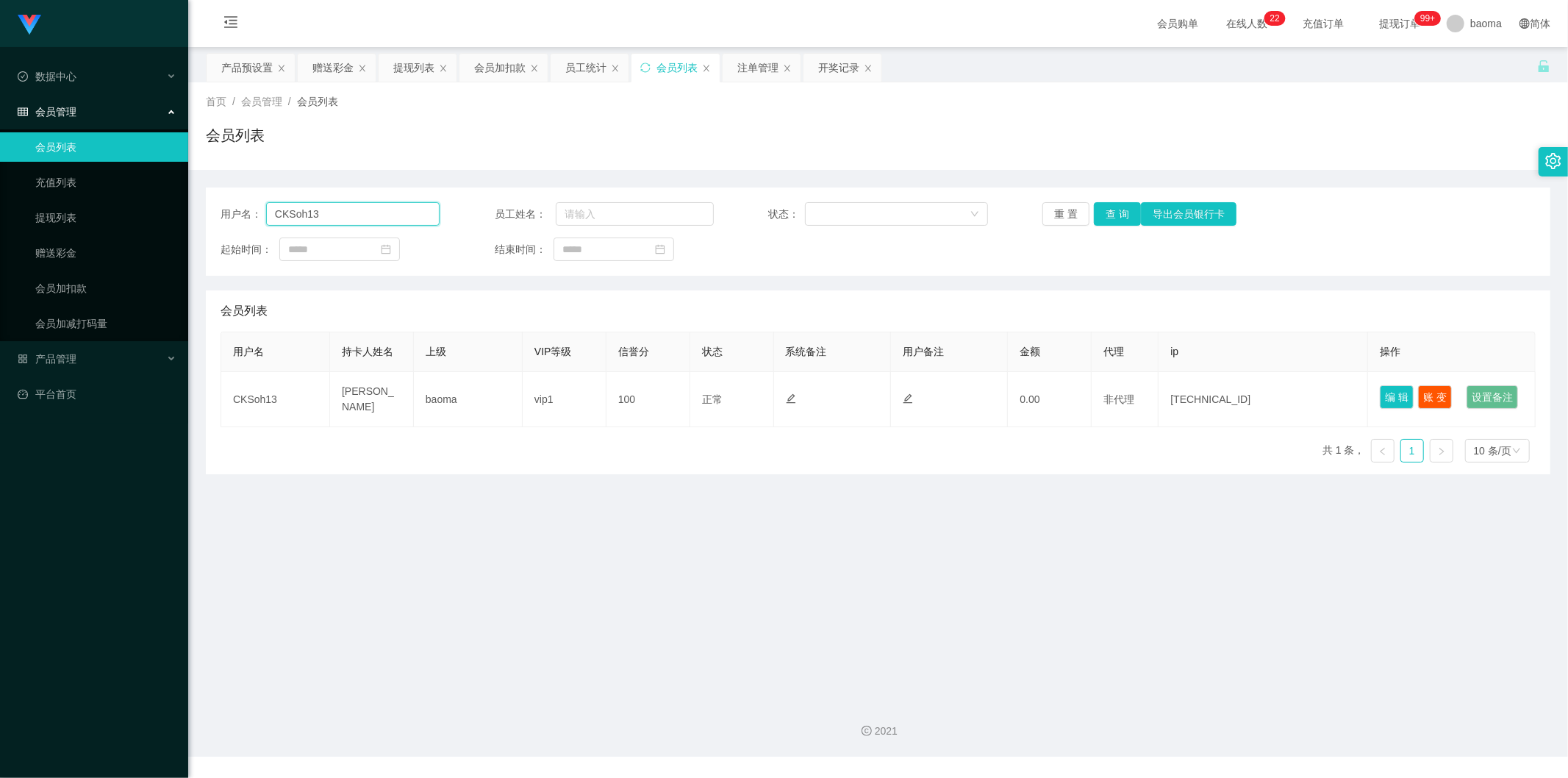
drag, startPoint x: 328, startPoint y: 212, endPoint x: 217, endPoint y: 193, distance: 112.6
click at [212, 191] on div "用户名： CKSoh13 员工姓名： 状态： 重 置 查 询 导出会员银行卡 起始时间： 结束时间：" at bounding box center [878, 232] width 1345 height 88
paste input "86201664"
type input "86201664"
click at [1117, 212] on button "查 询" at bounding box center [1117, 213] width 47 height 24
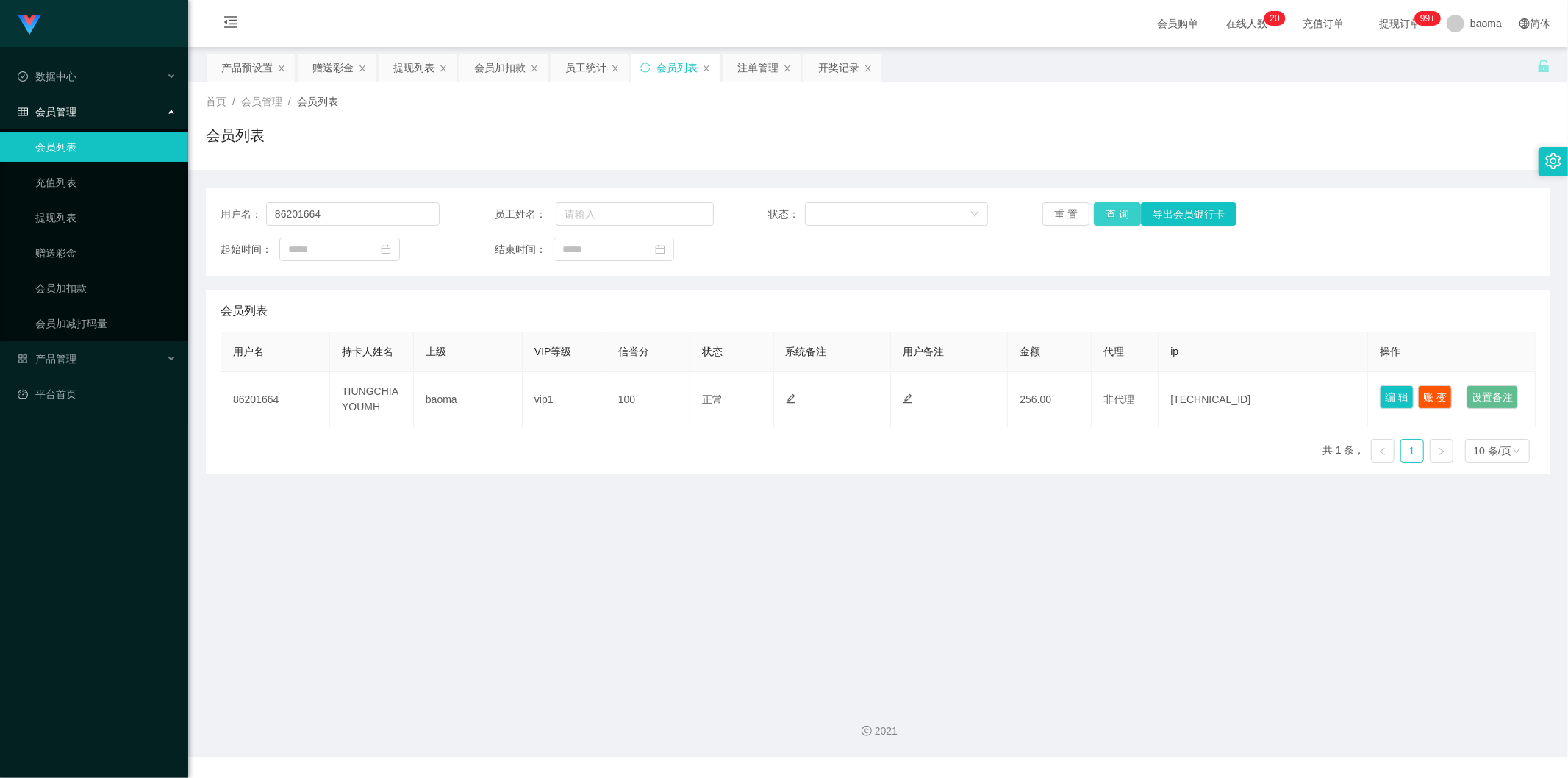
click at [1121, 214] on button "查 询" at bounding box center [1117, 213] width 47 height 24
click at [1121, 214] on div "重 置 查 询 导出会员银行卡" at bounding box center [1152, 213] width 219 height 24
click at [1121, 214] on button "查 询" at bounding box center [1117, 213] width 47 height 24
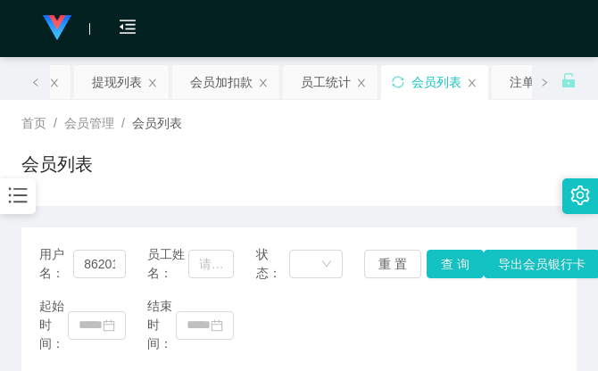
drag, startPoint x: 441, startPoint y: 128, endPoint x: 458, endPoint y: 72, distance: 57.9
click at [441, 128] on div "首页 / 会员管理 / 会员列表 /" at bounding box center [298, 123] width 555 height 19
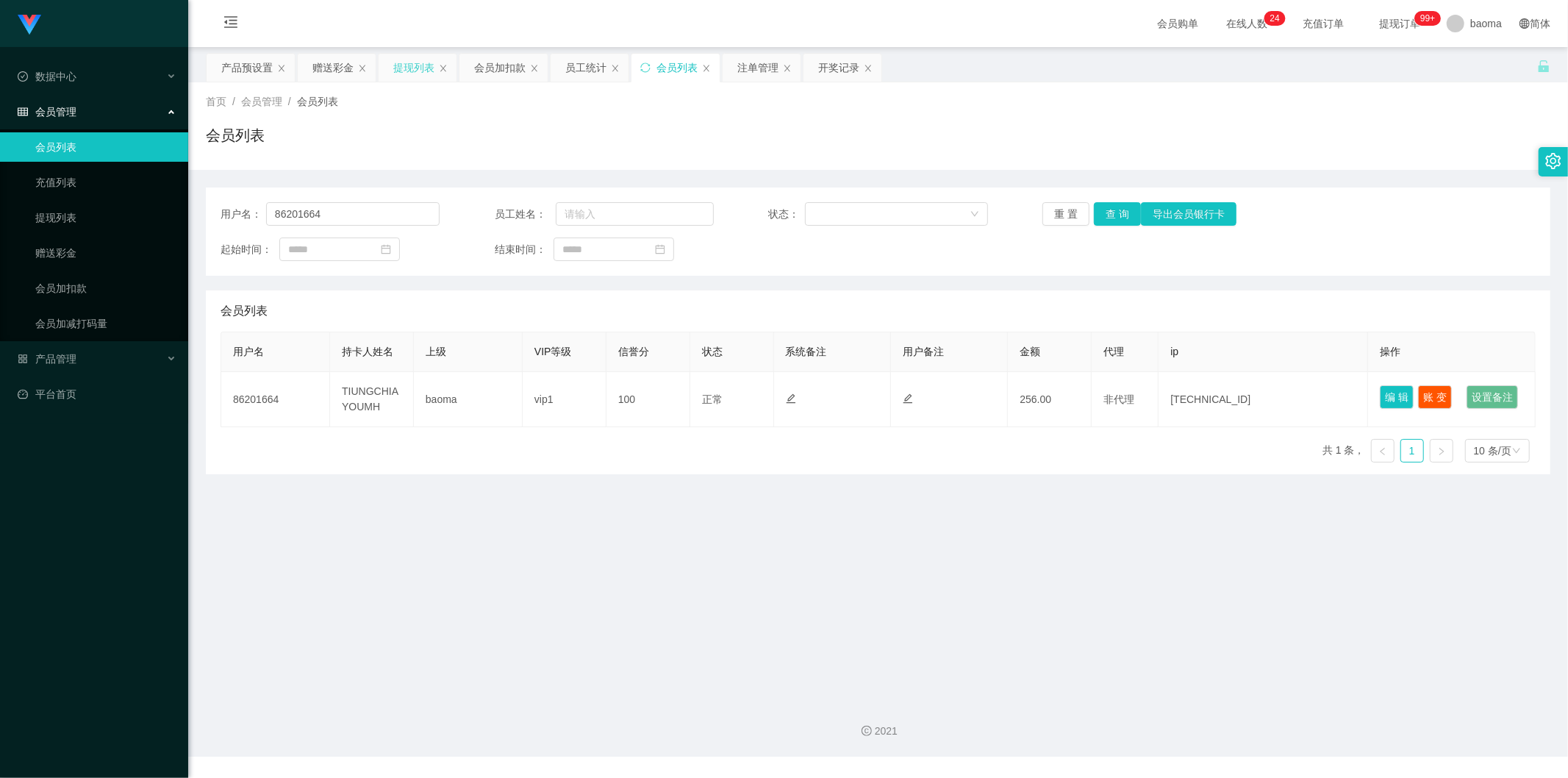
click at [412, 64] on div "提现列表" at bounding box center [414, 68] width 41 height 28
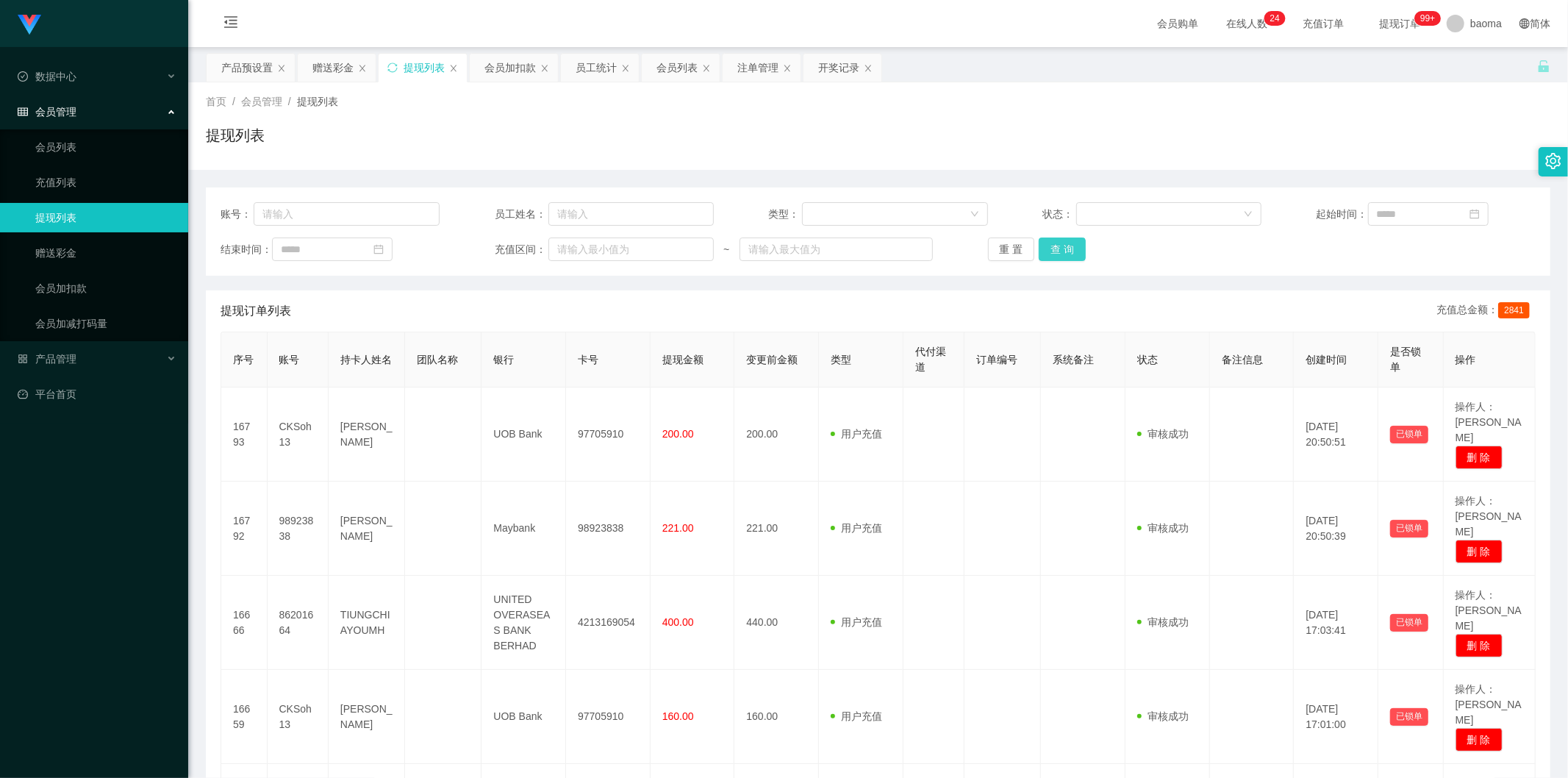
click at [1060, 246] on button "查 询" at bounding box center [1062, 249] width 47 height 24
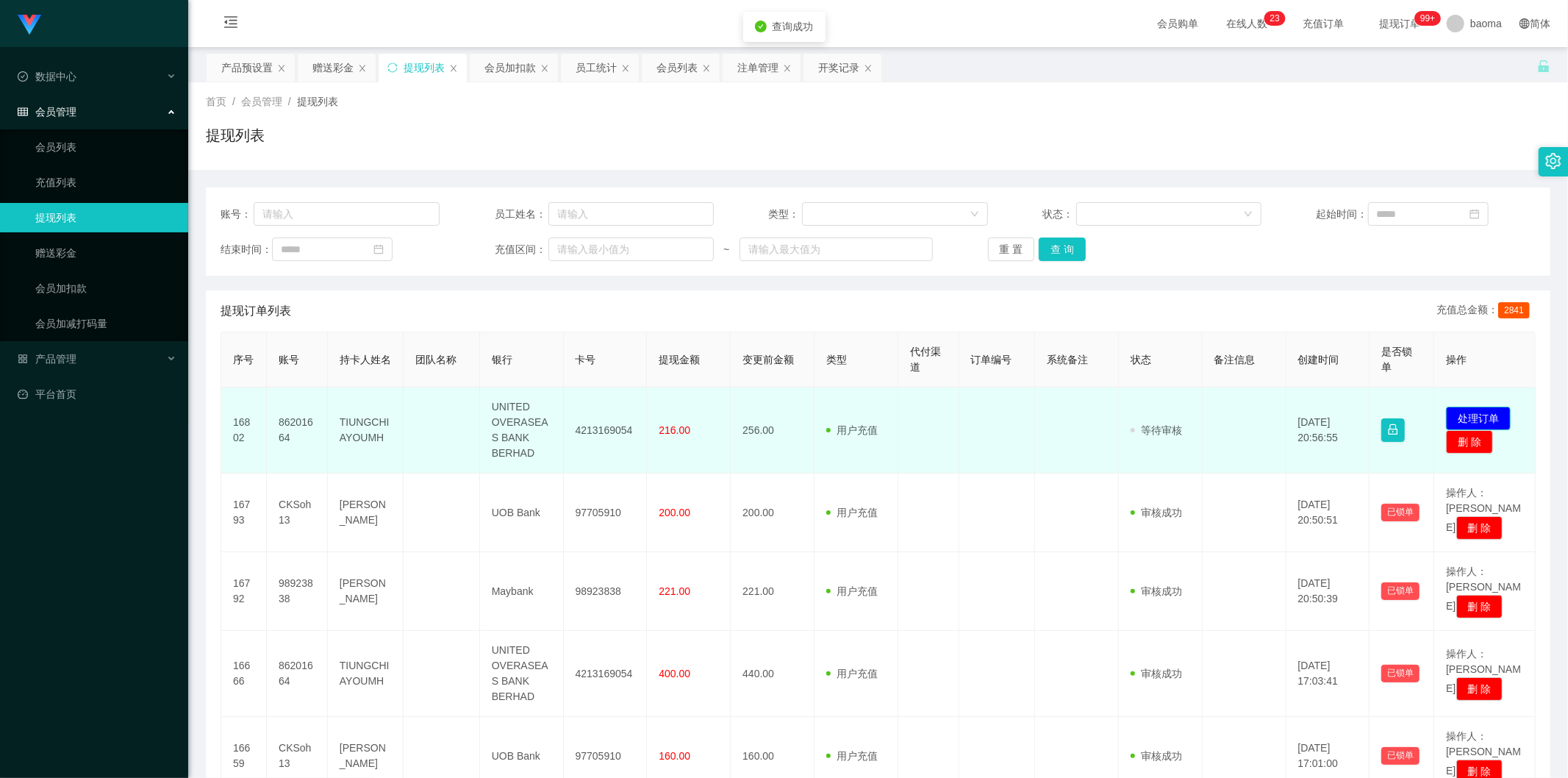
click at [1475, 412] on button "处理订单" at bounding box center [1478, 418] width 65 height 24
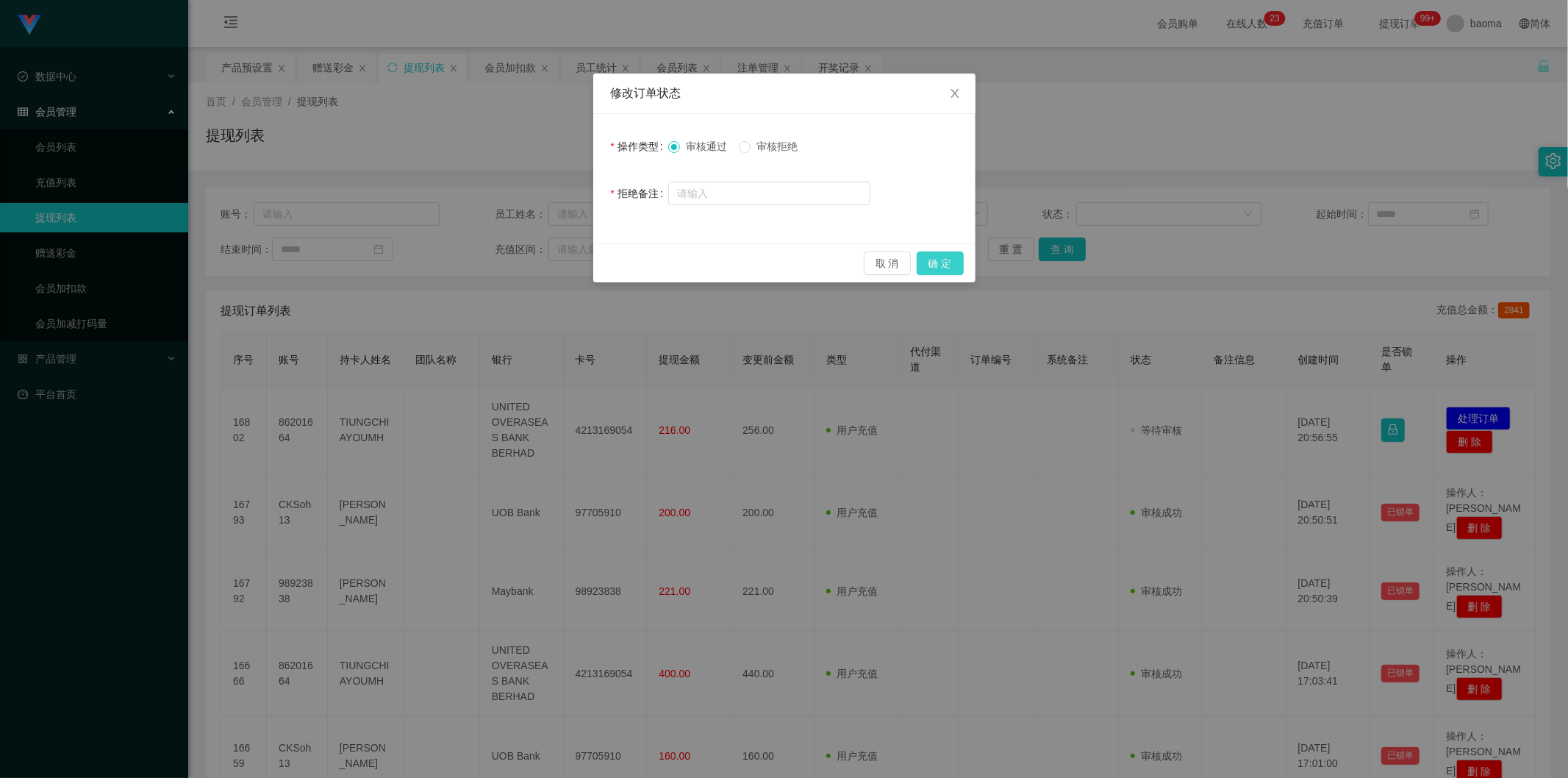
click at [938, 265] on button "确 定" at bounding box center [940, 263] width 47 height 24
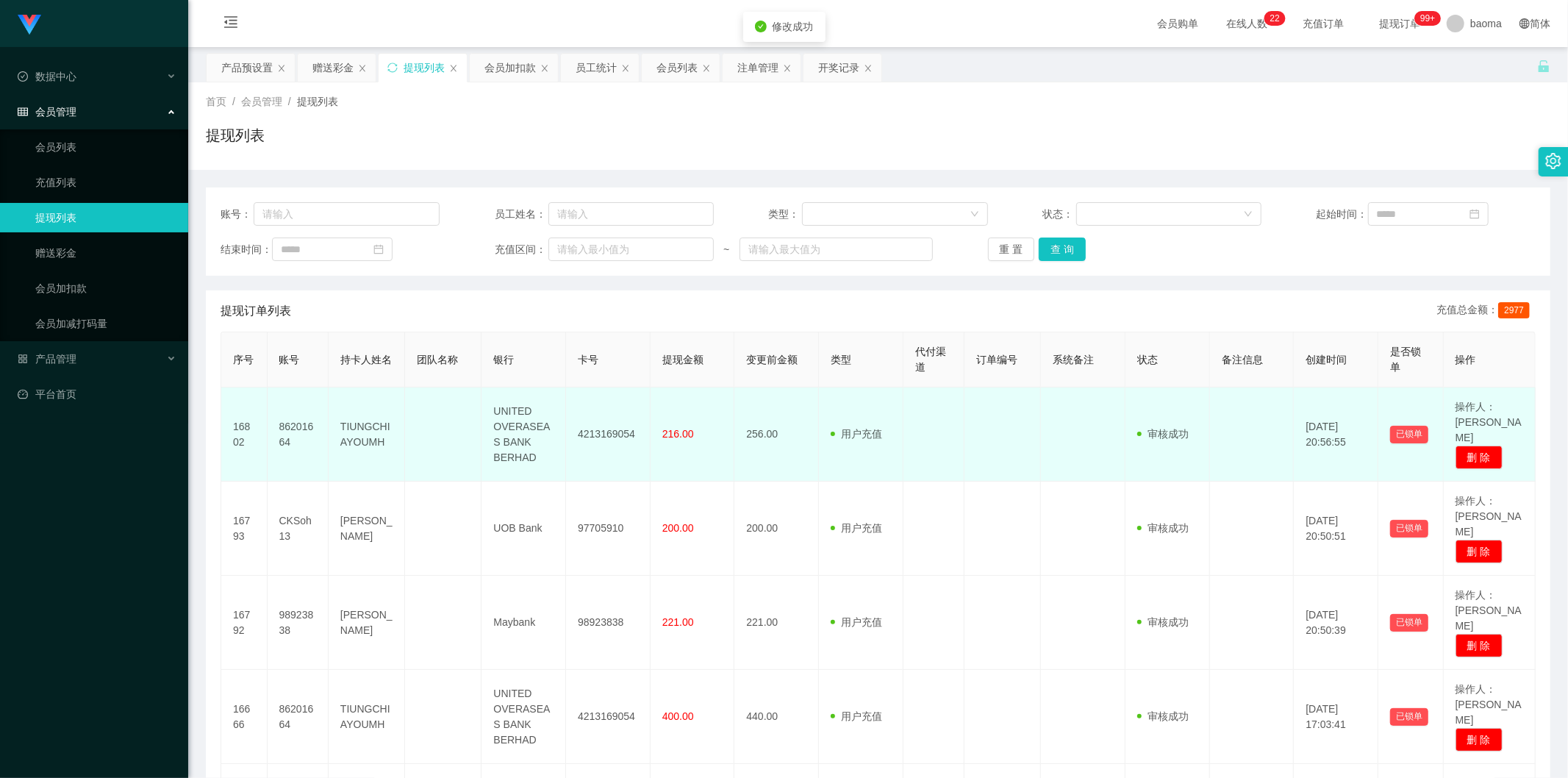
click at [611, 427] on td "4213169054" at bounding box center [608, 434] width 85 height 94
copy td "4213169054"
click at [299, 418] on td "86201664" at bounding box center [298, 434] width 61 height 94
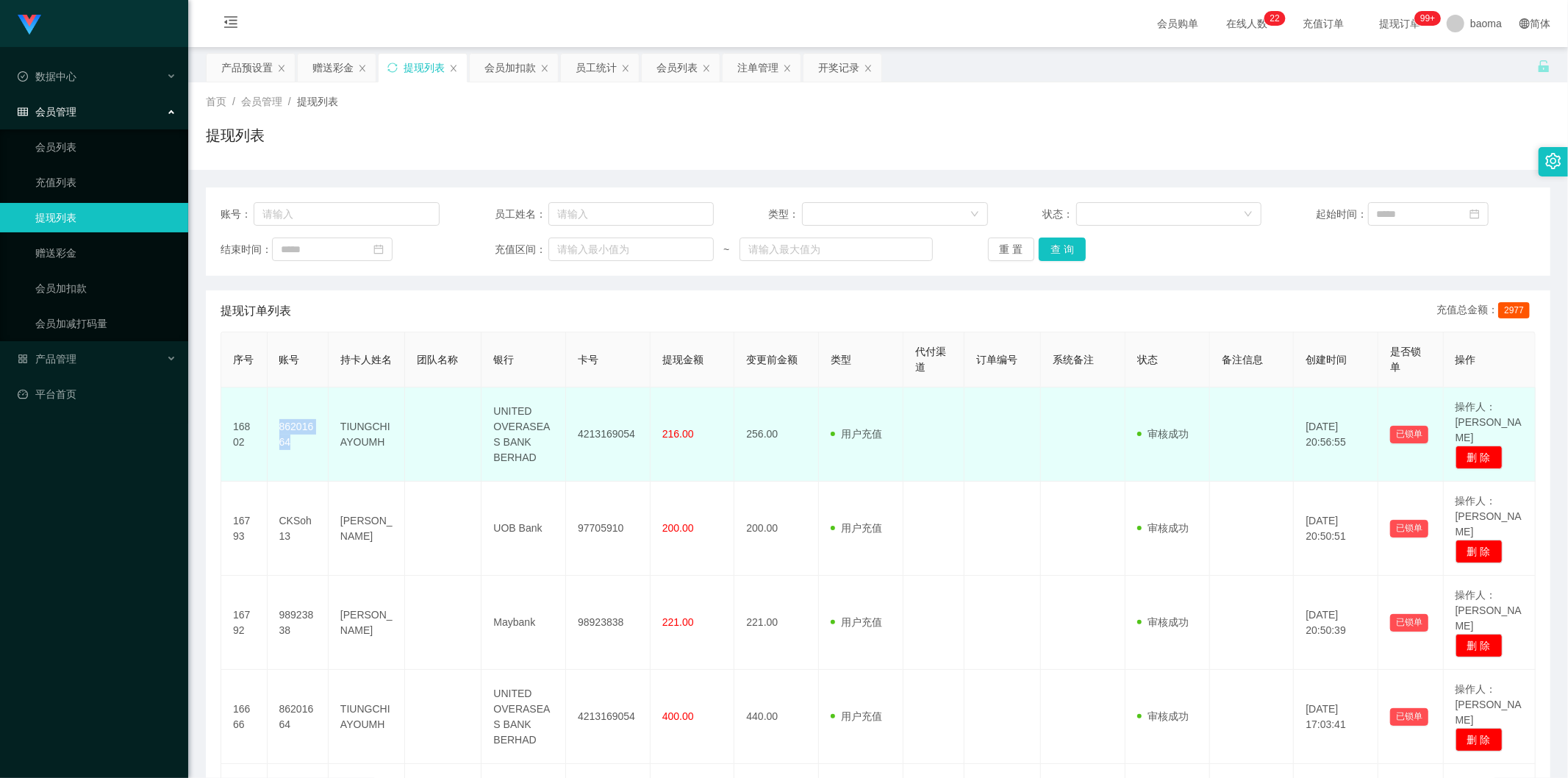
copy td "86201664"
